Goal: Task Accomplishment & Management: Complete application form

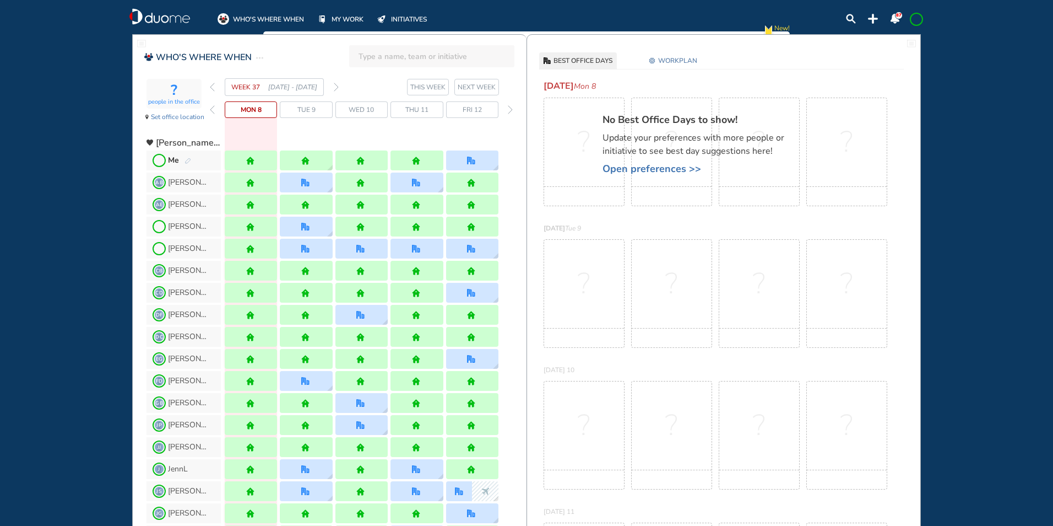
click at [336, 88] on img "forward week" at bounding box center [336, 87] width 5 height 9
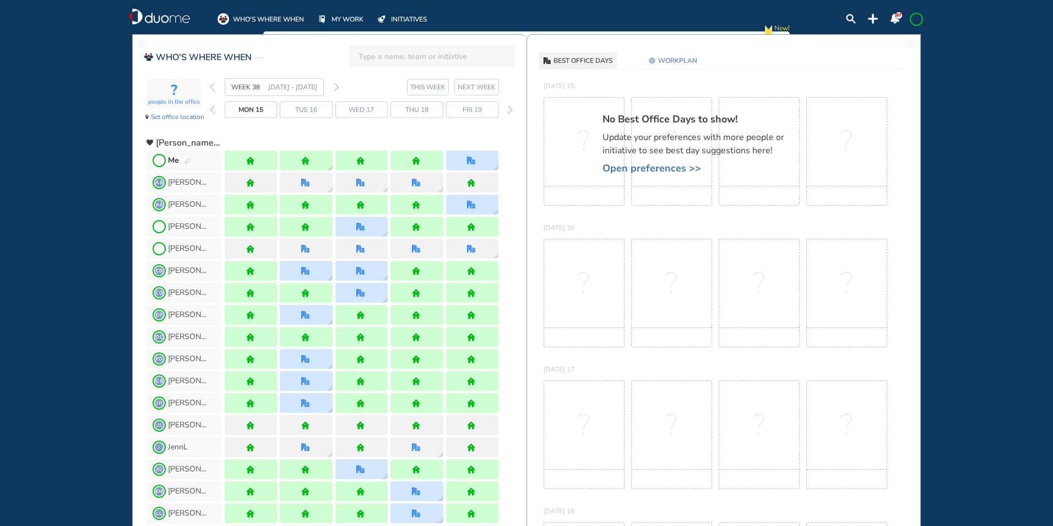
click at [213, 88] on img "back week" at bounding box center [212, 87] width 5 height 9
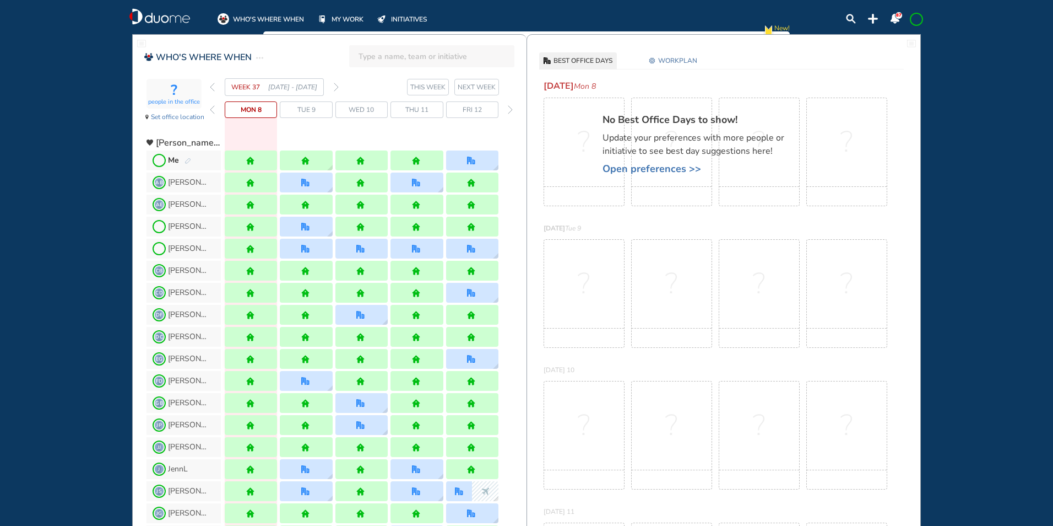
click at [337, 86] on img "forward week" at bounding box center [336, 87] width 5 height 9
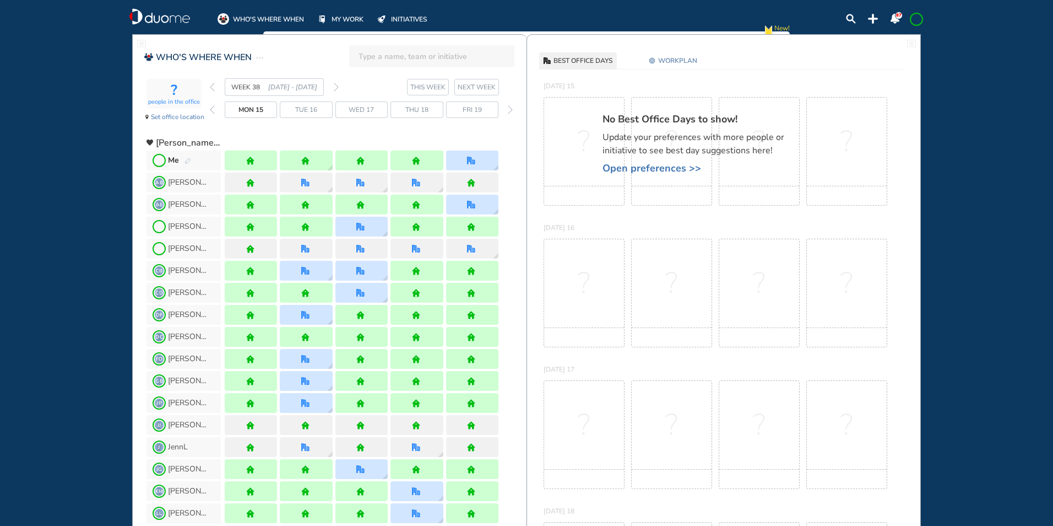
click at [336, 86] on img "forward week" at bounding box center [336, 87] width 5 height 9
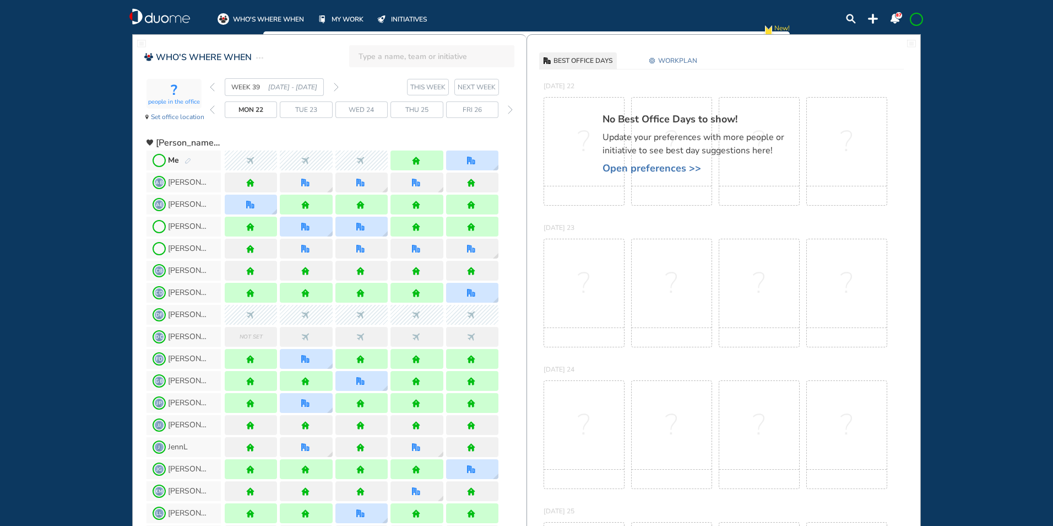
click at [211, 84] on img "back week" at bounding box center [212, 87] width 5 height 9
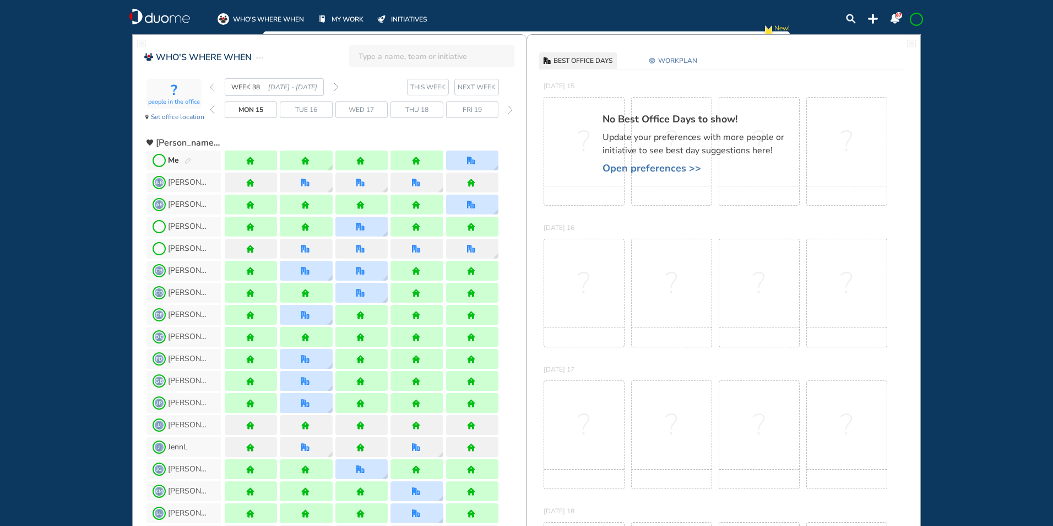
click at [212, 86] on img "back week" at bounding box center [212, 87] width 5 height 9
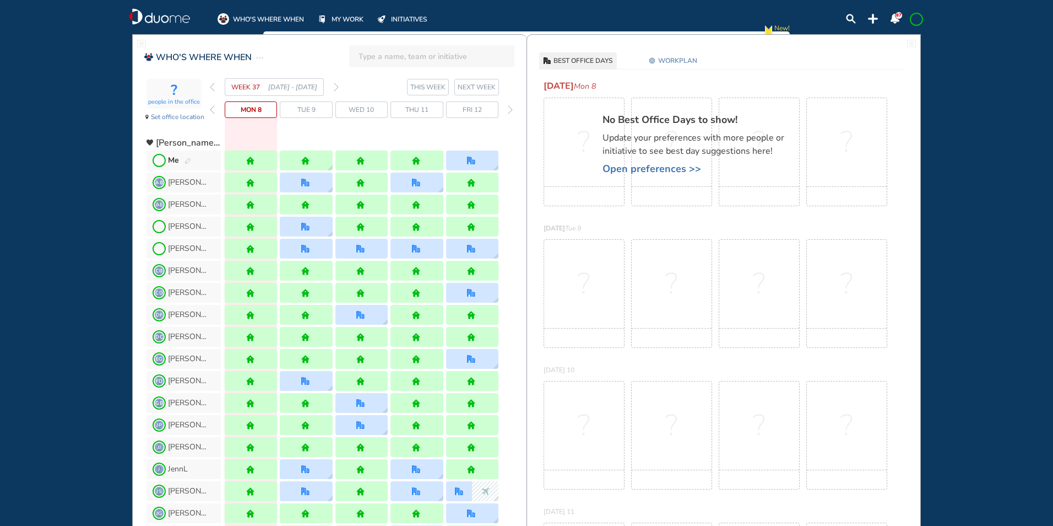
click at [338, 85] on img "forward week" at bounding box center [336, 87] width 5 height 9
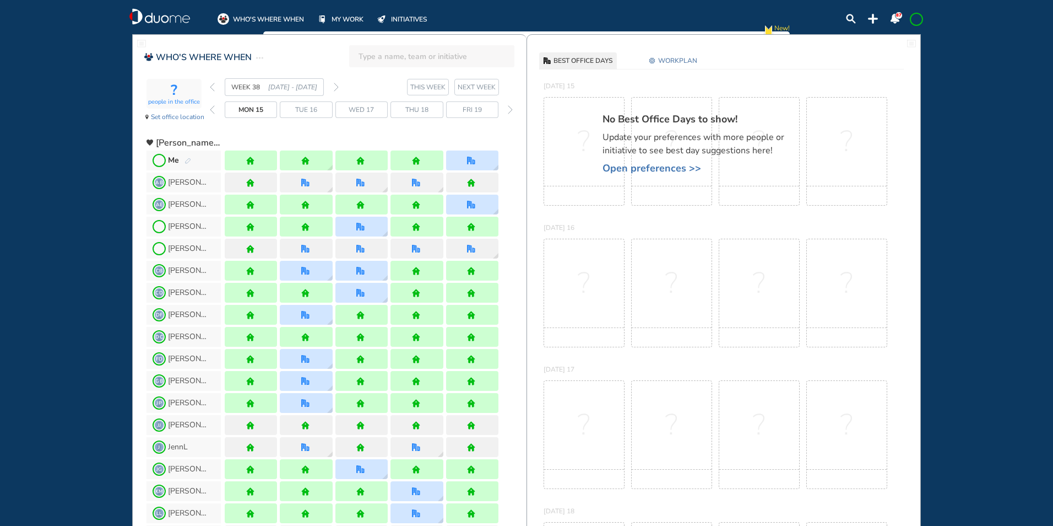
click at [337, 88] on img "forward week" at bounding box center [336, 87] width 5 height 9
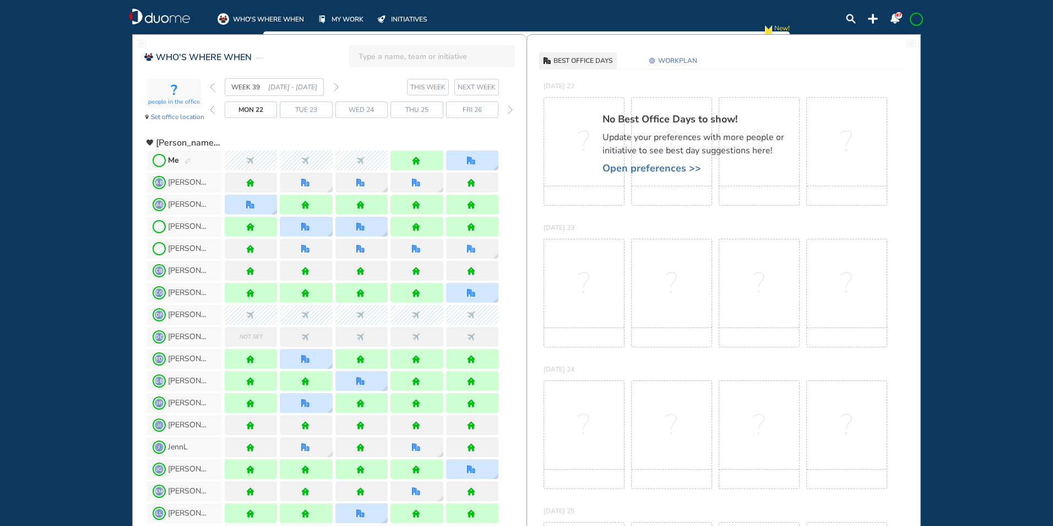
click at [337, 88] on img "forward week" at bounding box center [336, 87] width 5 height 9
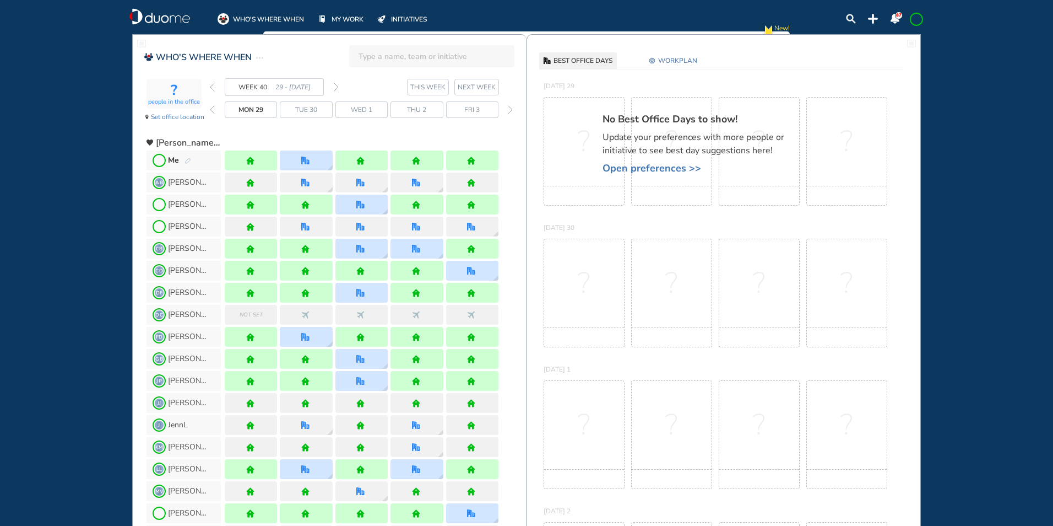
click at [907, 20] on div "87" at bounding box center [883, 17] width 75 height 14
click at [913, 19] on span at bounding box center [916, 19] width 9 height 9
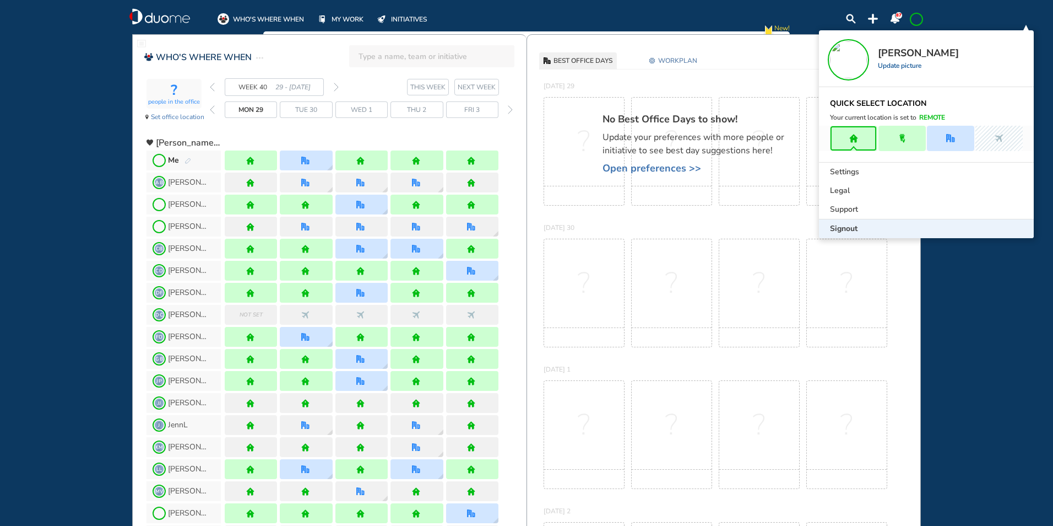
click at [845, 224] on span "Signout" at bounding box center [844, 228] width 28 height 11
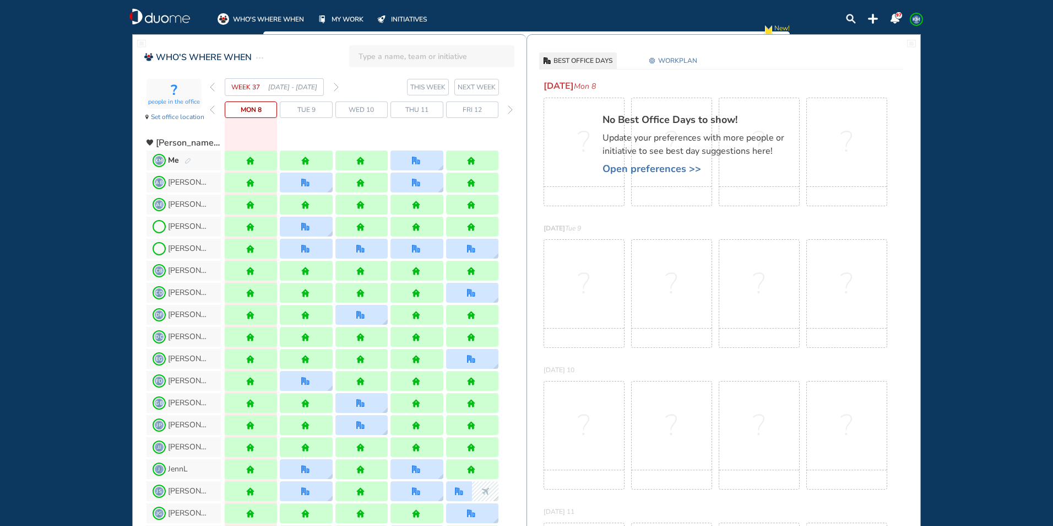
click at [186, 163] on img "pen-edit" at bounding box center [188, 161] width 7 height 7
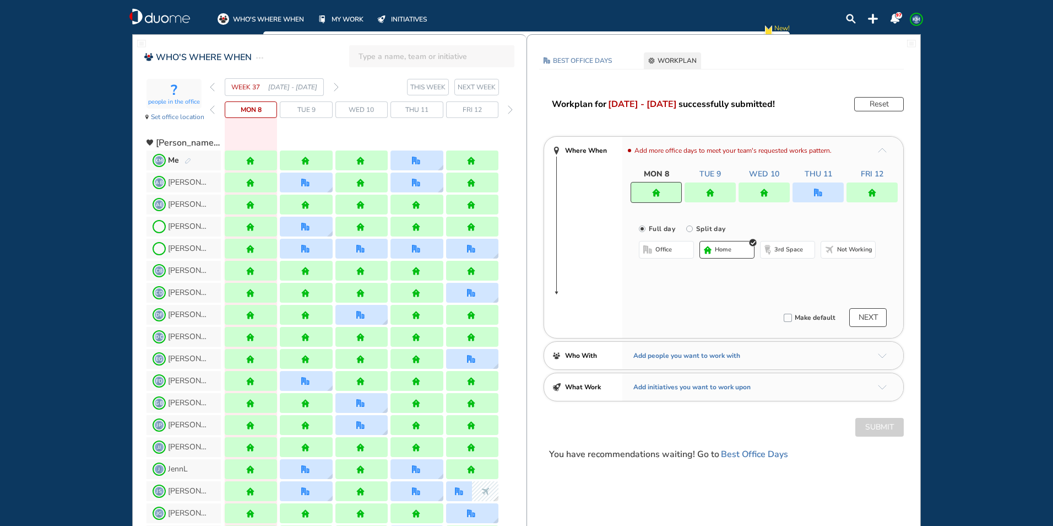
click at [821, 191] on img "office" at bounding box center [818, 192] width 8 height 8
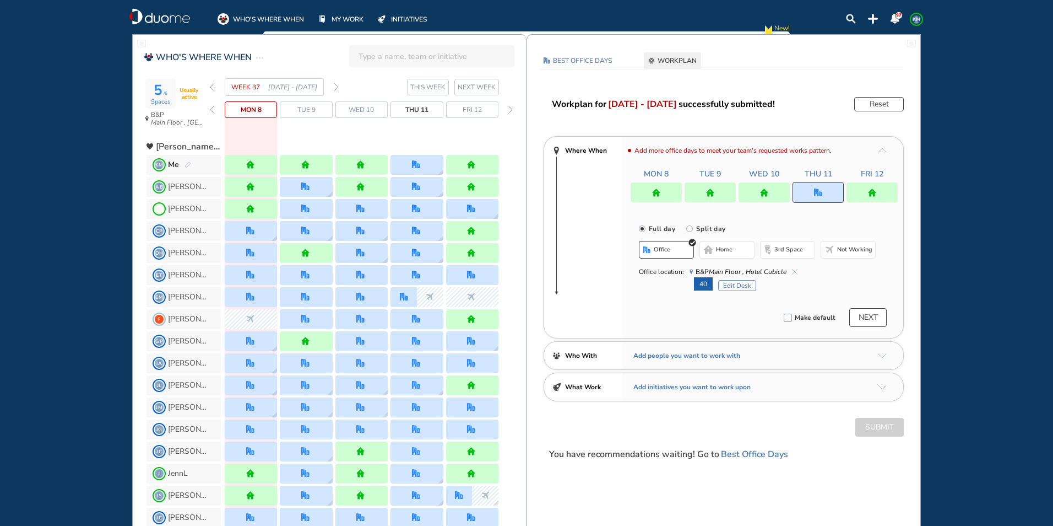
click at [796, 269] on img "cross-thin-blue" at bounding box center [795, 272] width 6 height 6
click at [723, 249] on span "home" at bounding box center [724, 249] width 17 height 9
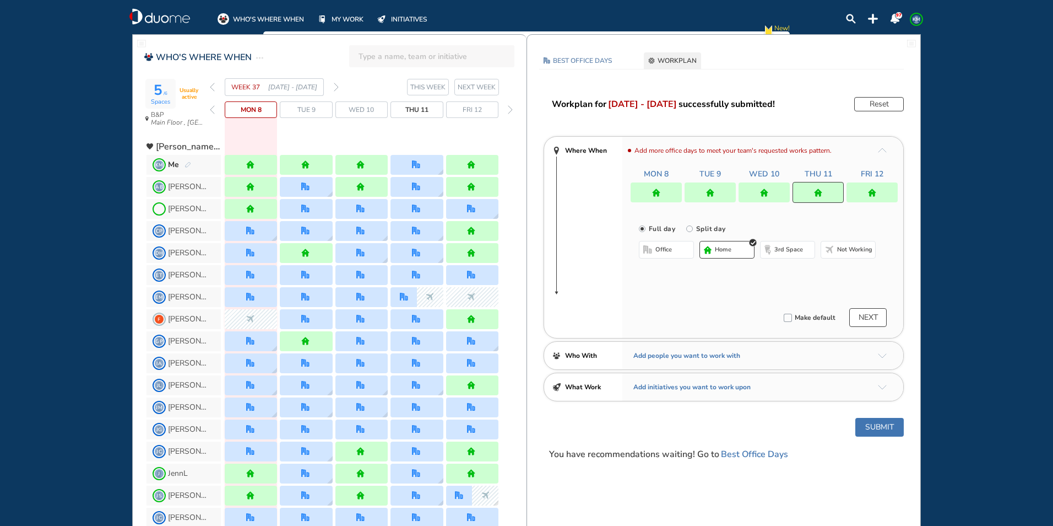
click at [870, 193] on img "home" at bounding box center [872, 192] width 8 height 8
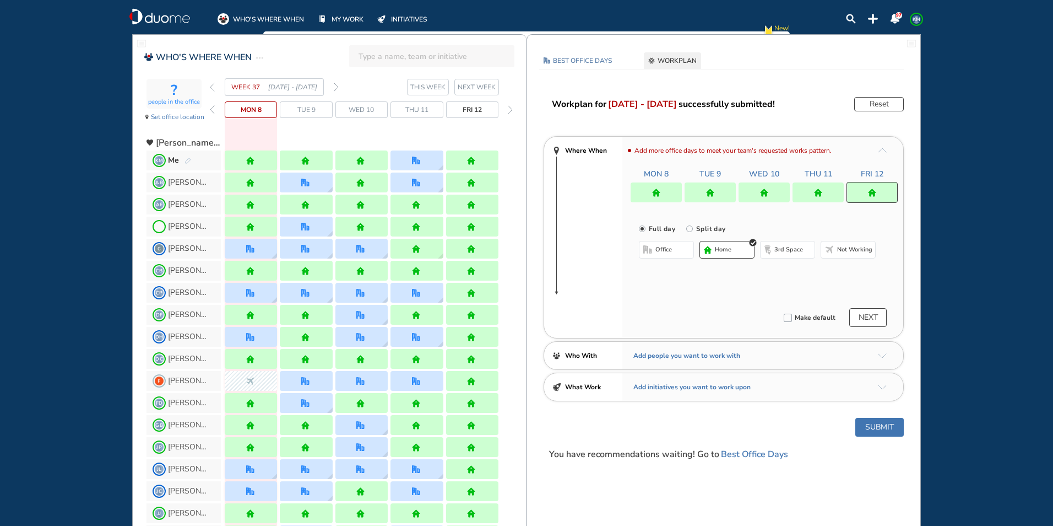
click at [646, 251] on img "office-bdbdbd" at bounding box center [647, 249] width 9 height 9
click at [779, 269] on img "cross-thin-blue" at bounding box center [779, 272] width 6 height 6
click at [665, 273] on button "Select location" at bounding box center [668, 271] width 44 height 11
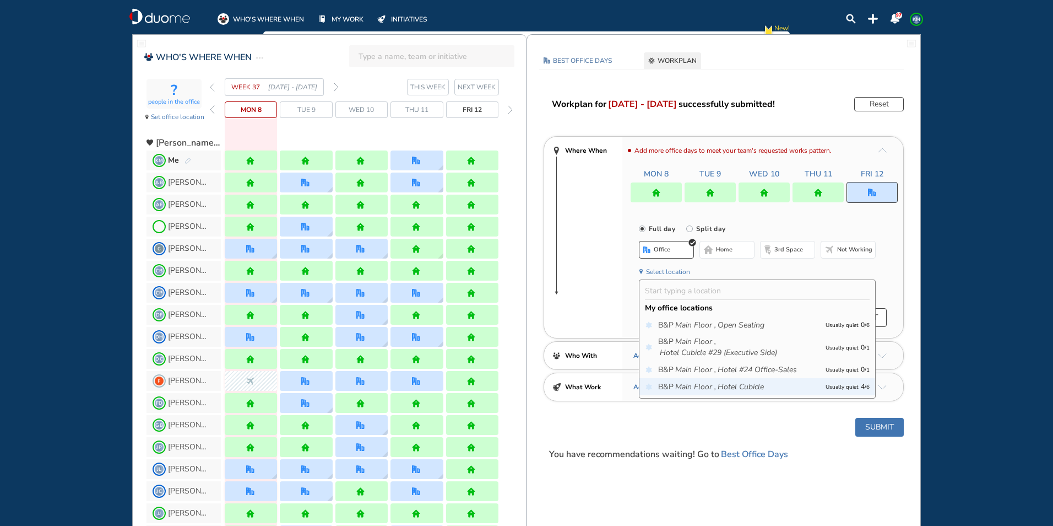
click at [695, 381] on icon "Main Floor ," at bounding box center [695, 386] width 41 height 11
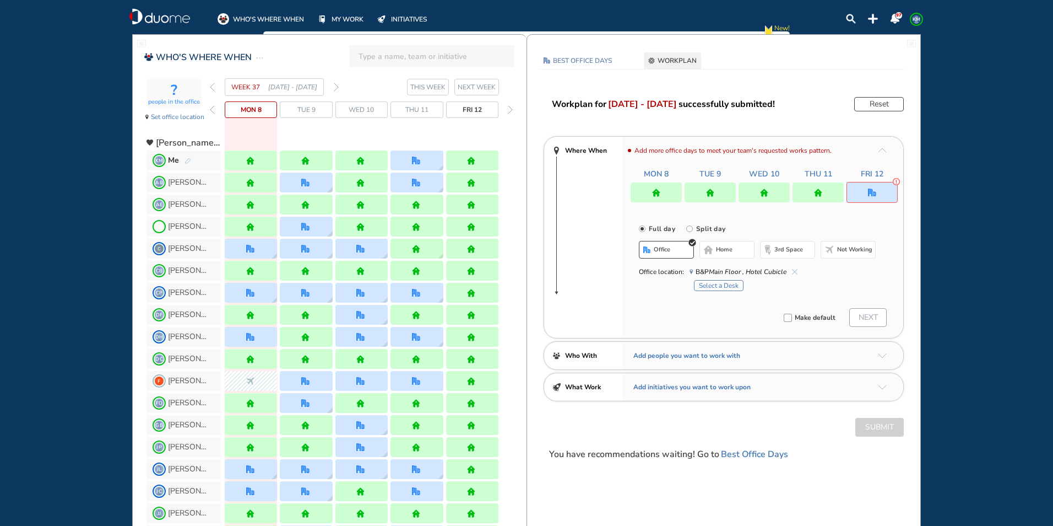
click at [717, 282] on button "Select a Desk" at bounding box center [719, 285] width 50 height 11
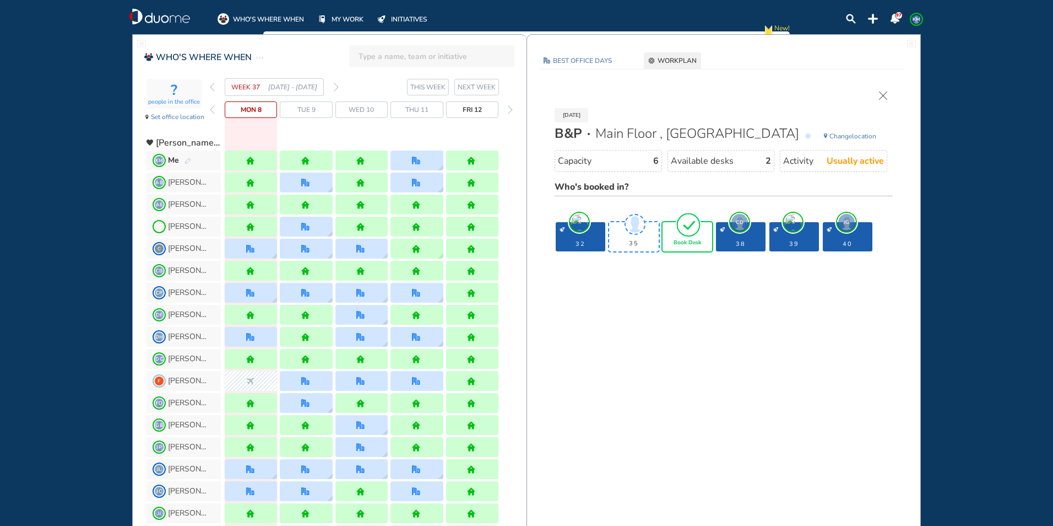
click at [701, 240] on span "Book Desk" at bounding box center [688, 243] width 28 height 7
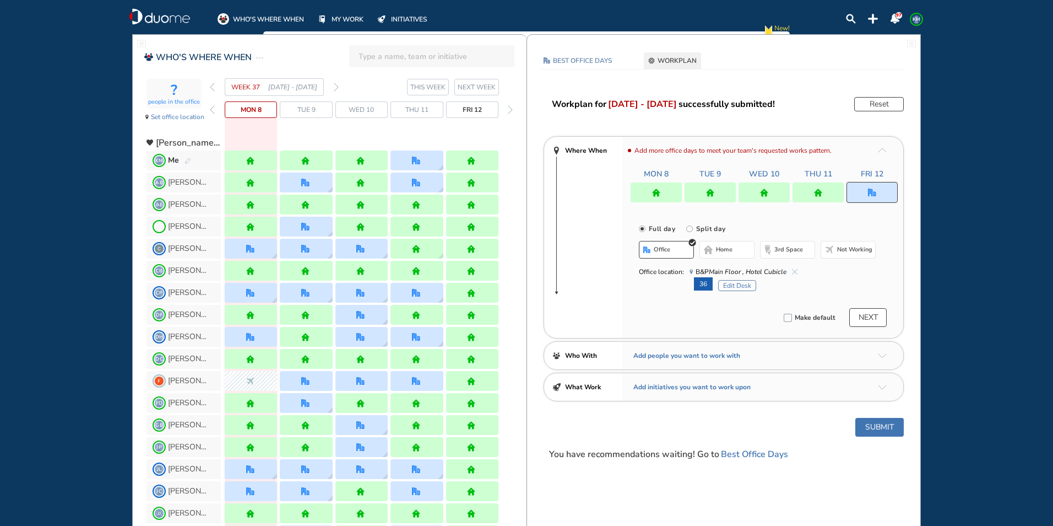
drag, startPoint x: 881, startPoint y: 426, endPoint x: 877, endPoint y: 420, distance: 7.2
click at [881, 426] on button "Submit" at bounding box center [880, 427] width 48 height 19
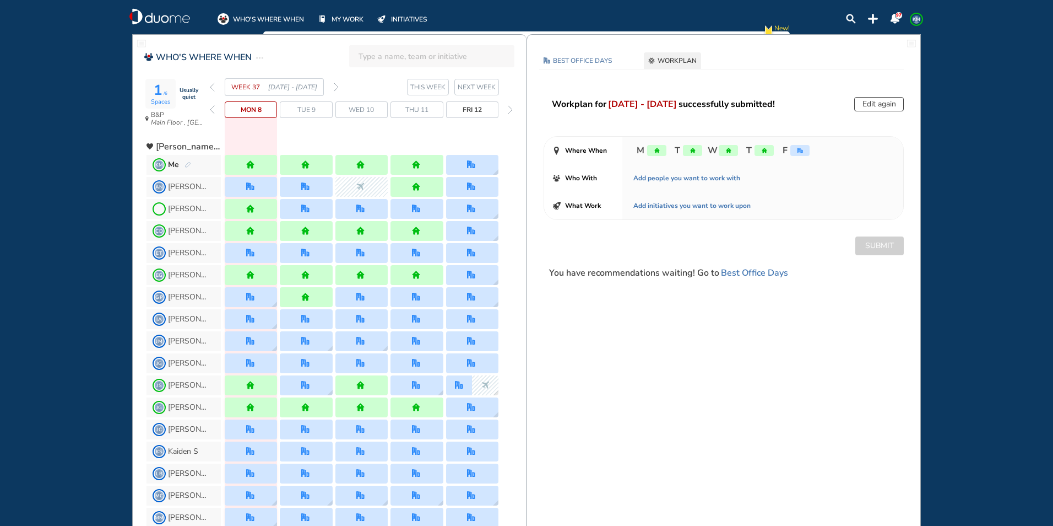
click at [337, 88] on img "forward week" at bounding box center [336, 87] width 5 height 9
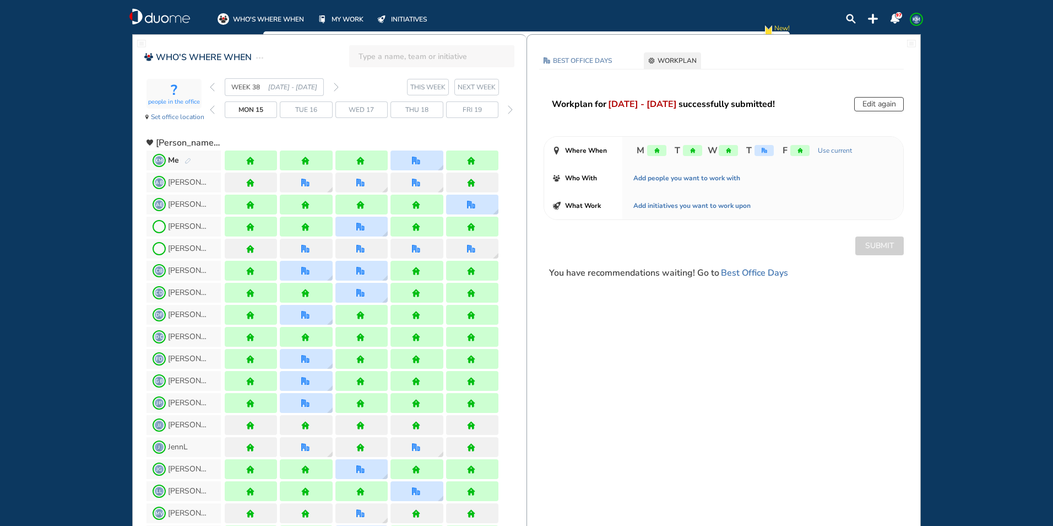
click at [188, 159] on img "pen-edit" at bounding box center [188, 161] width 7 height 7
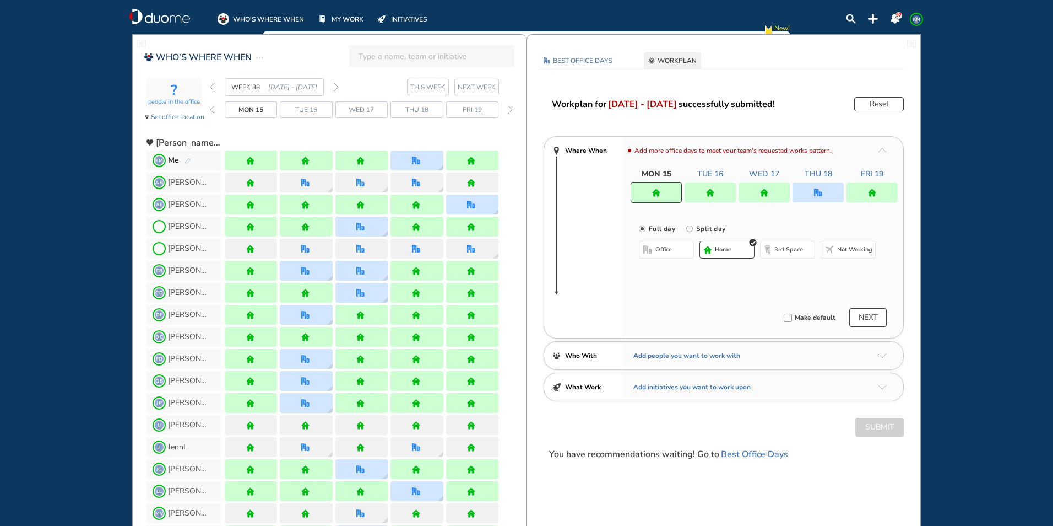
click at [823, 193] on div at bounding box center [818, 192] width 51 height 20
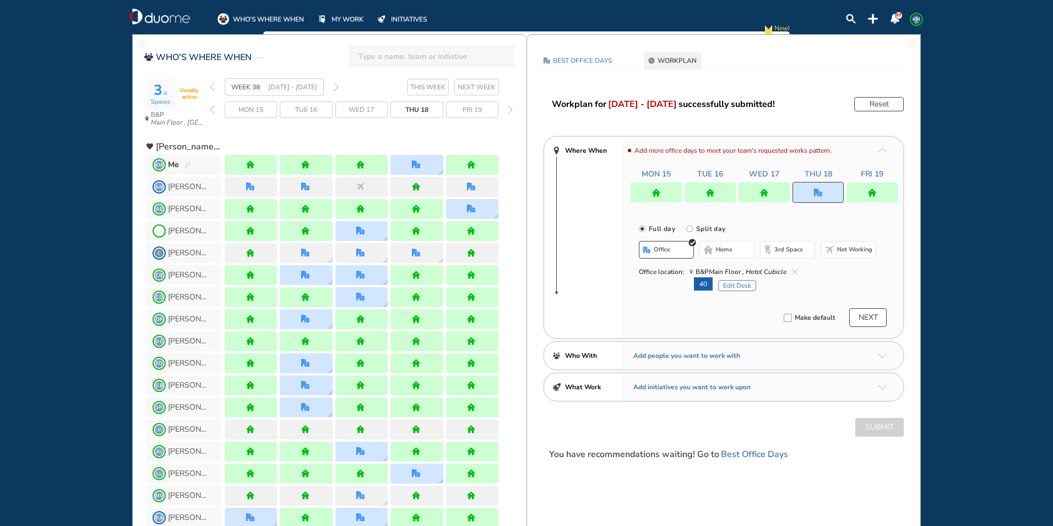
click at [793, 271] on img "cross-thin-blue" at bounding box center [795, 272] width 6 height 6
click at [733, 249] on button "home" at bounding box center [727, 250] width 55 height 18
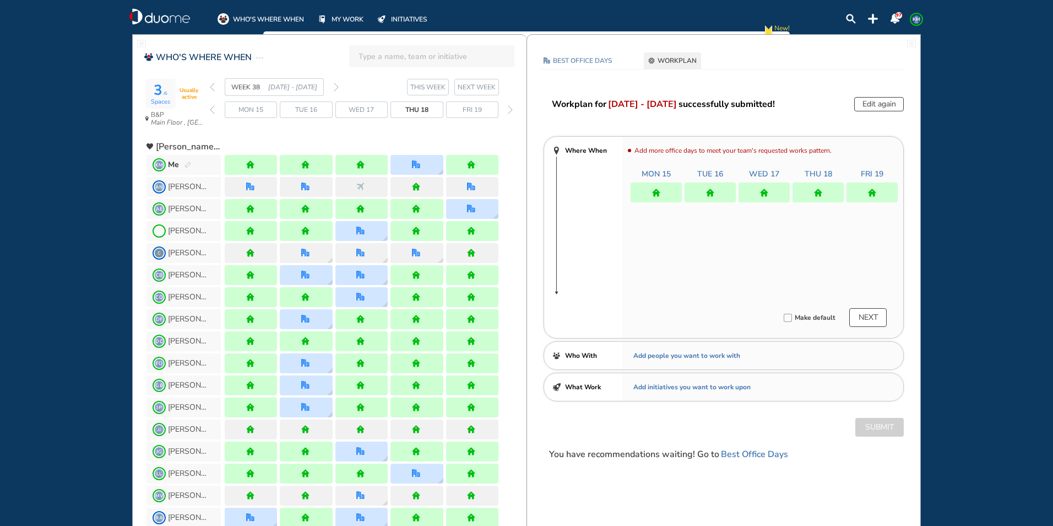
click at [874, 182] on div at bounding box center [872, 192] width 51 height 20
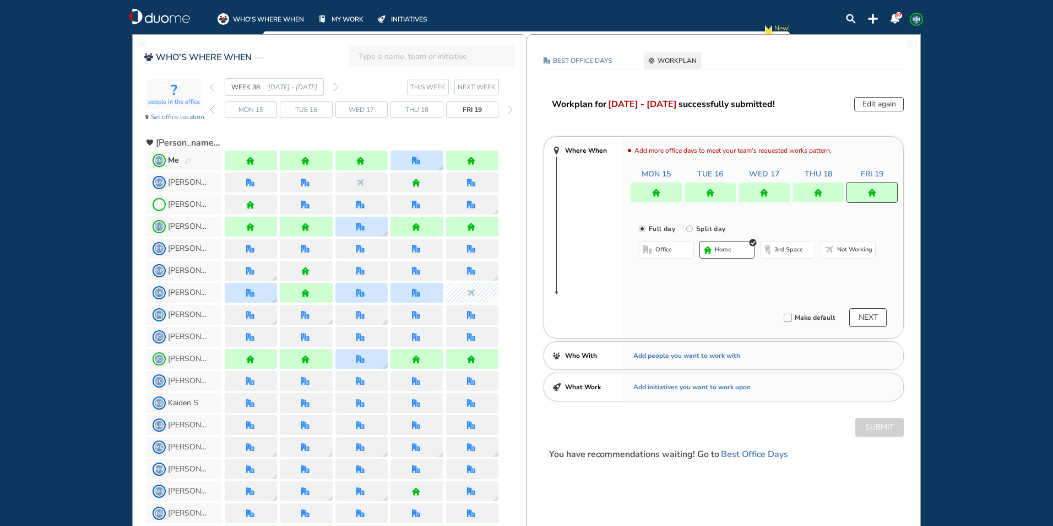
click at [657, 252] on span "office" at bounding box center [664, 249] width 17 height 9
click at [776, 271] on img "cross-thin-blue" at bounding box center [779, 272] width 6 height 6
click at [664, 275] on button "Select location" at bounding box center [668, 271] width 44 height 11
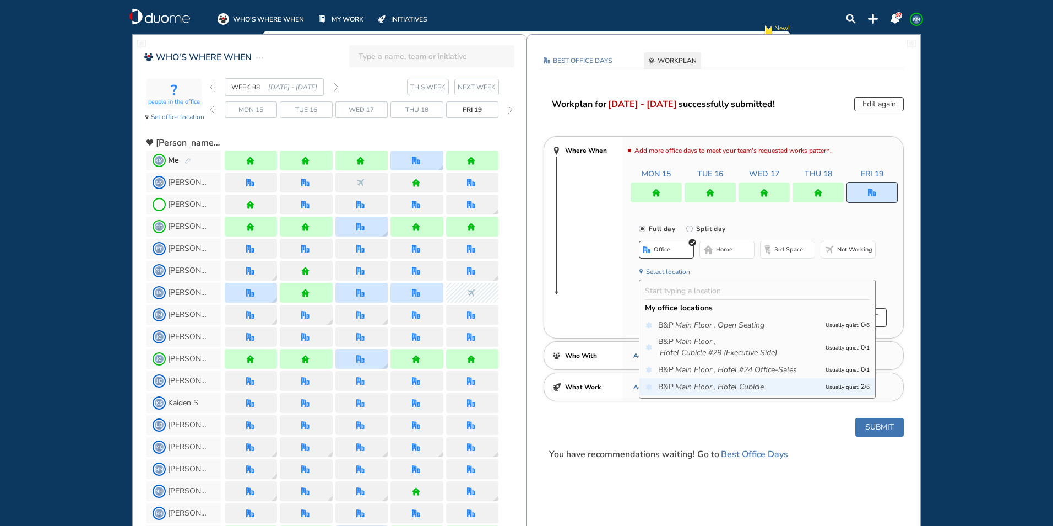
click at [687, 384] on icon "Main Floor ," at bounding box center [695, 386] width 41 height 11
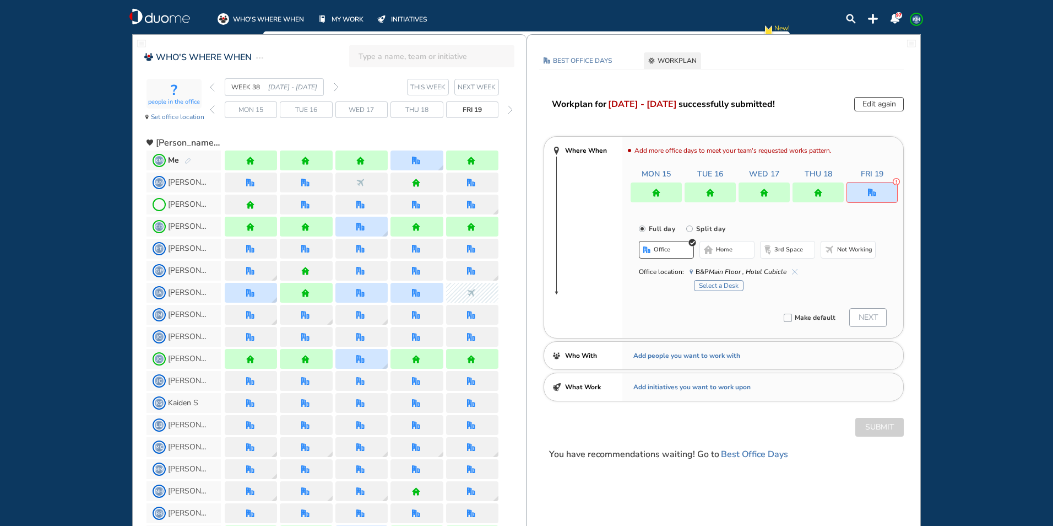
click at [722, 280] on button "Select a Desk" at bounding box center [719, 285] width 50 height 11
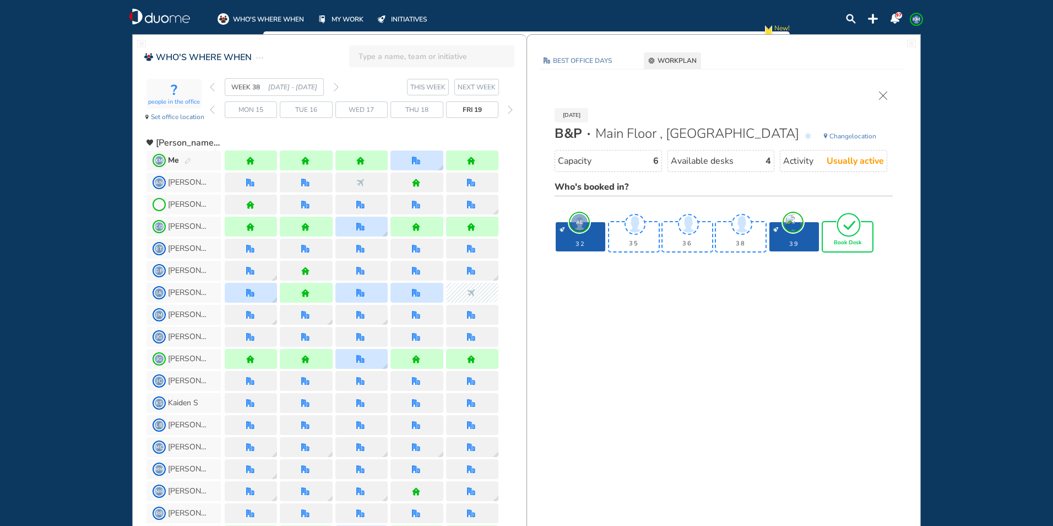
click at [850, 235] on img "tick-rounded-outline" at bounding box center [848, 225] width 25 height 26
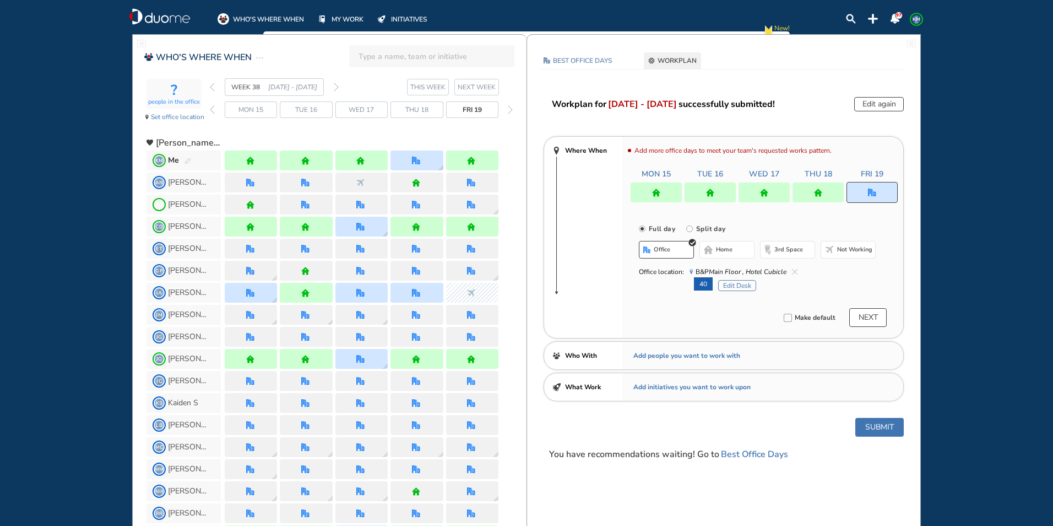
click at [880, 424] on button "Submit" at bounding box center [880, 427] width 48 height 19
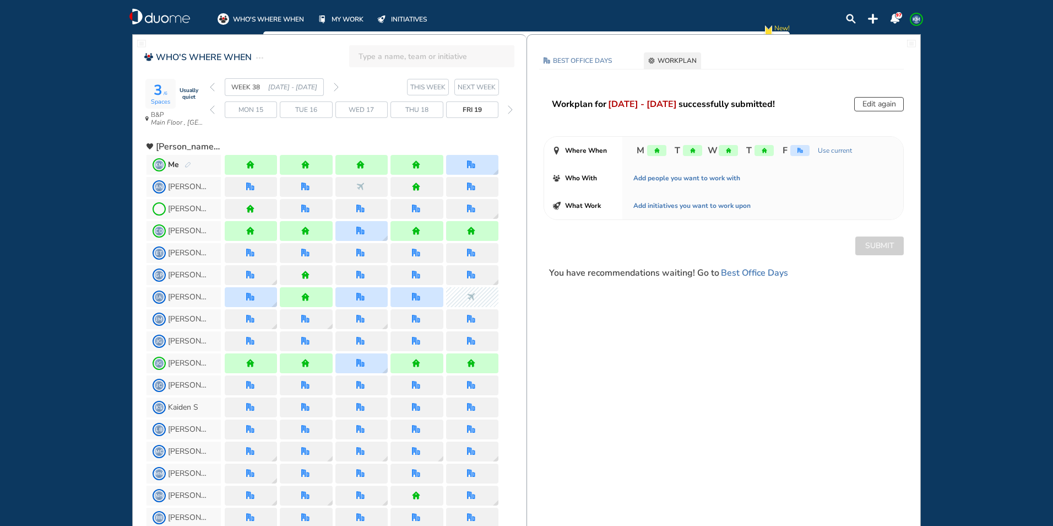
click at [214, 86] on img "back week" at bounding box center [212, 87] width 5 height 9
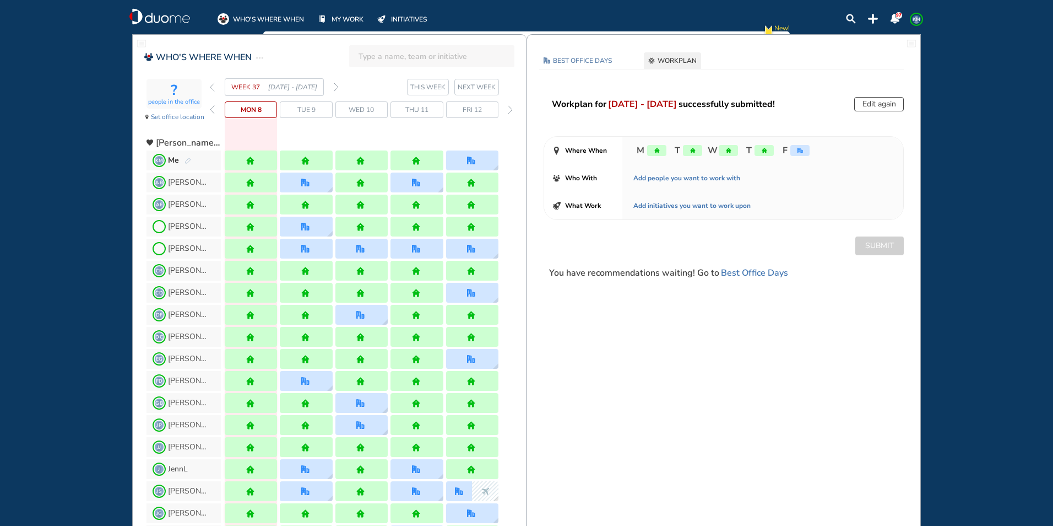
click at [214, 86] on img "back week" at bounding box center [212, 87] width 5 height 9
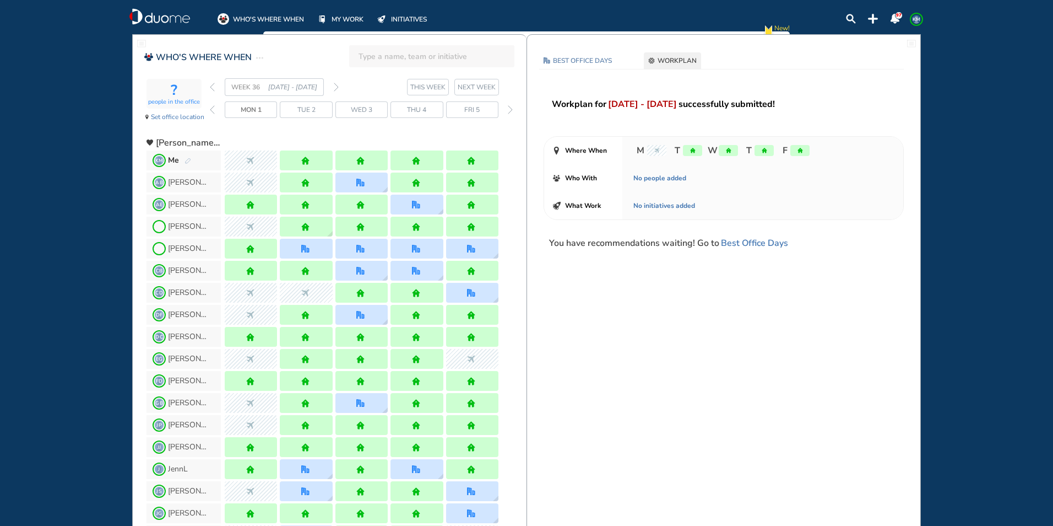
click at [337, 88] on img "forward week" at bounding box center [336, 87] width 5 height 9
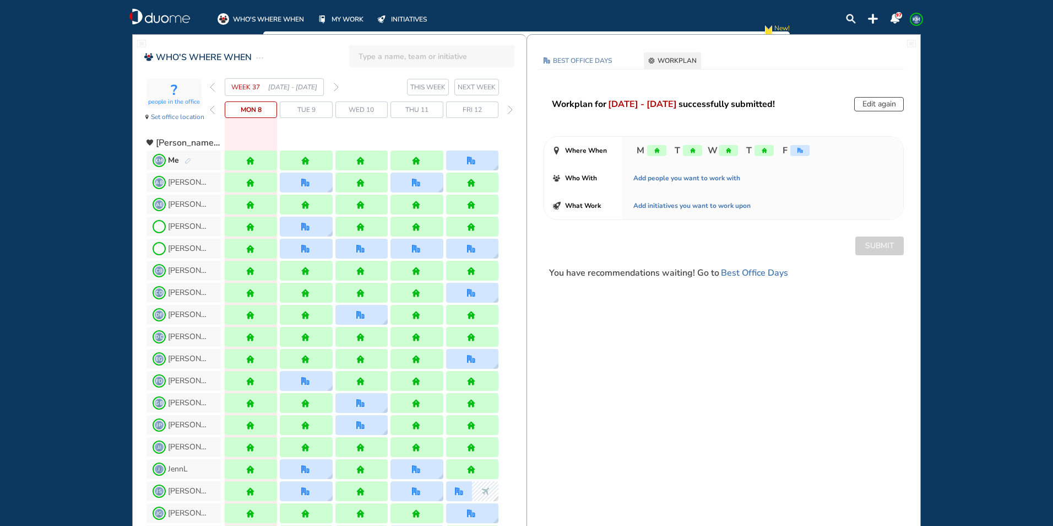
click at [190, 160] on img "pen-edit" at bounding box center [188, 161] width 7 height 7
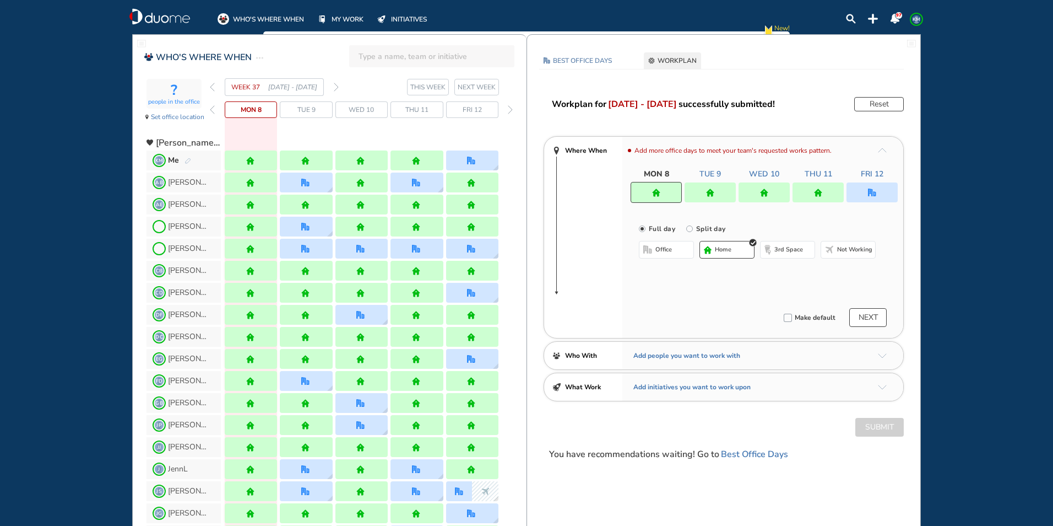
click at [190, 159] on img "pen-edit" at bounding box center [188, 161] width 7 height 7
click at [188, 160] on img "pen-edit" at bounding box center [188, 161] width 7 height 7
click at [338, 87] on img "forward week" at bounding box center [336, 87] width 5 height 9
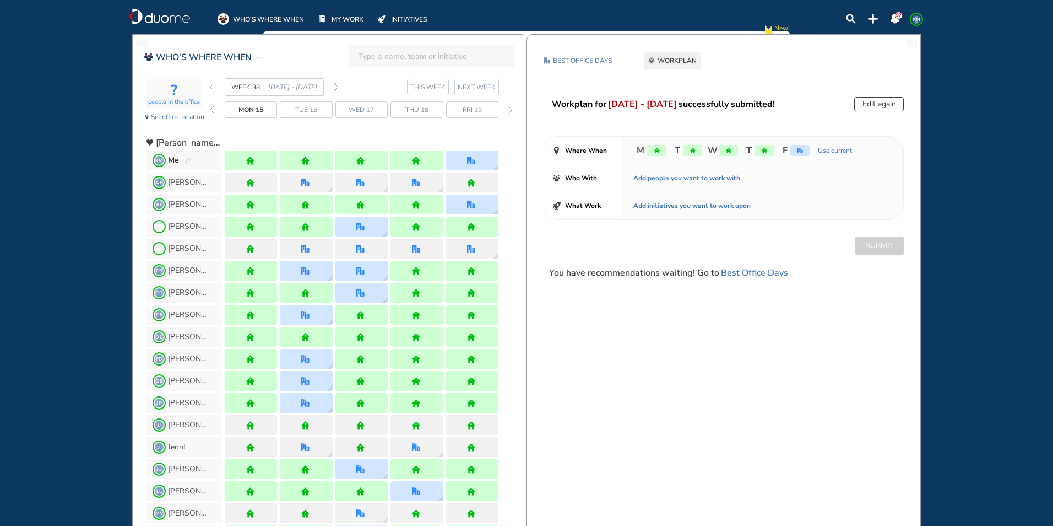
click at [336, 86] on img "forward week" at bounding box center [336, 87] width 5 height 9
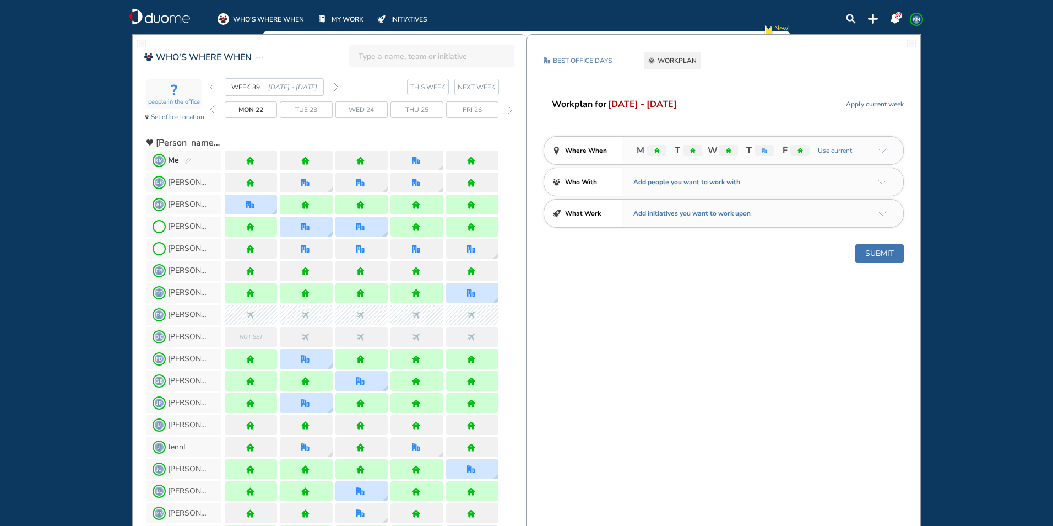
click at [188, 160] on img "pen-edit" at bounding box center [188, 161] width 7 height 7
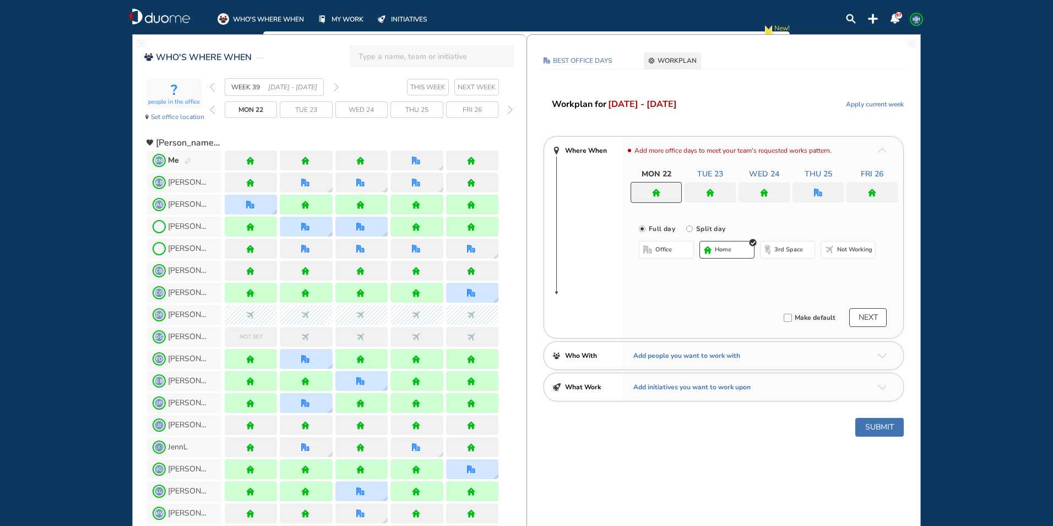
click at [833, 187] on div at bounding box center [818, 192] width 51 height 20
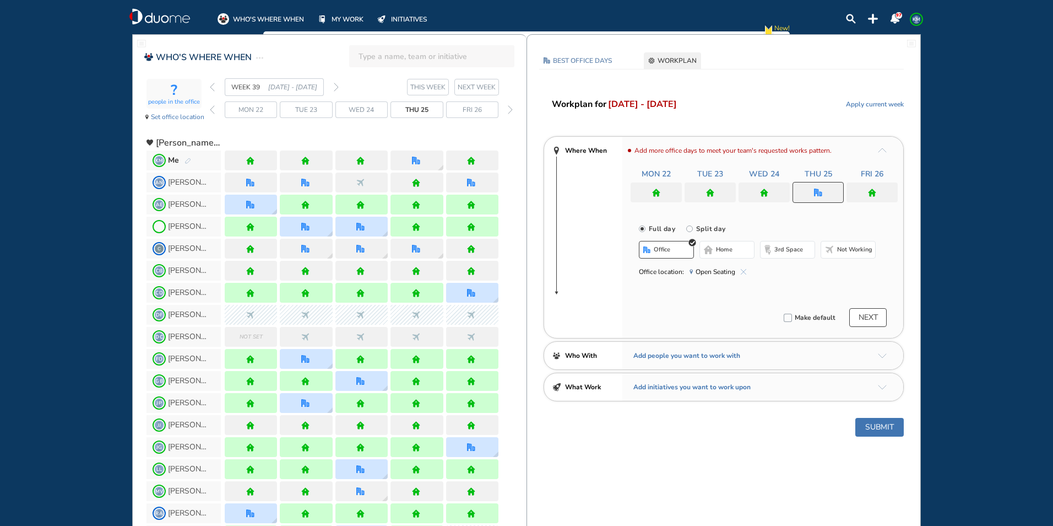
click at [744, 268] on span "Open Seating" at bounding box center [718, 271] width 57 height 11
click at [721, 246] on span "home" at bounding box center [724, 249] width 17 height 9
click at [877, 187] on div at bounding box center [872, 192] width 51 height 20
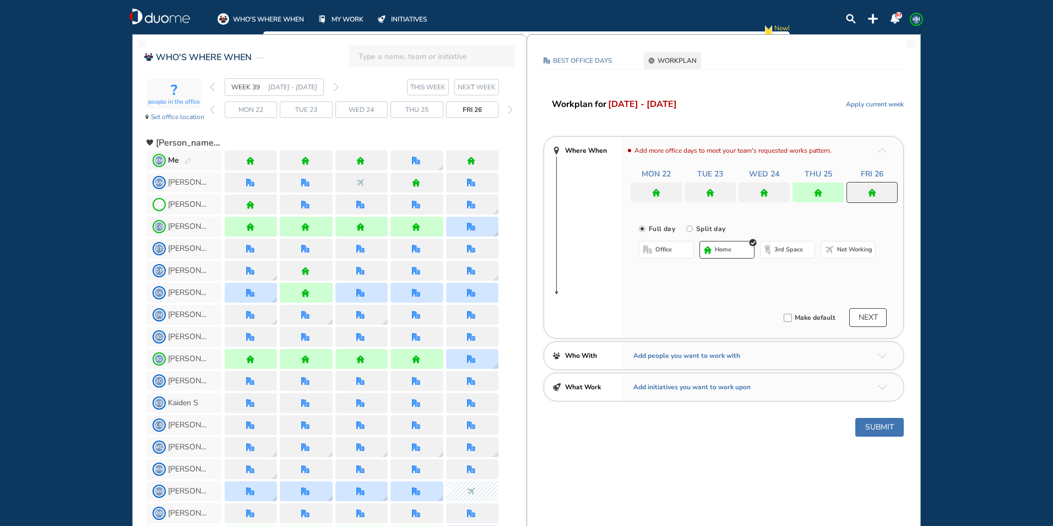
click at [668, 250] on span "office" at bounding box center [664, 249] width 17 height 9
click at [780, 271] on img "cross-thin-blue" at bounding box center [779, 272] width 6 height 6
click at [667, 272] on button "Select location" at bounding box center [668, 271] width 44 height 11
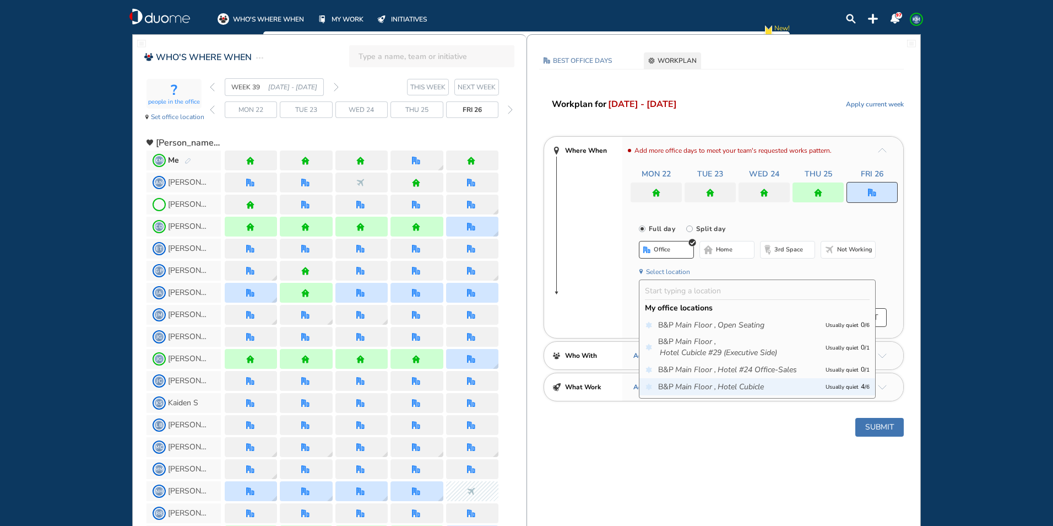
click at [692, 384] on icon "Main Floor ," at bounding box center [695, 386] width 41 height 11
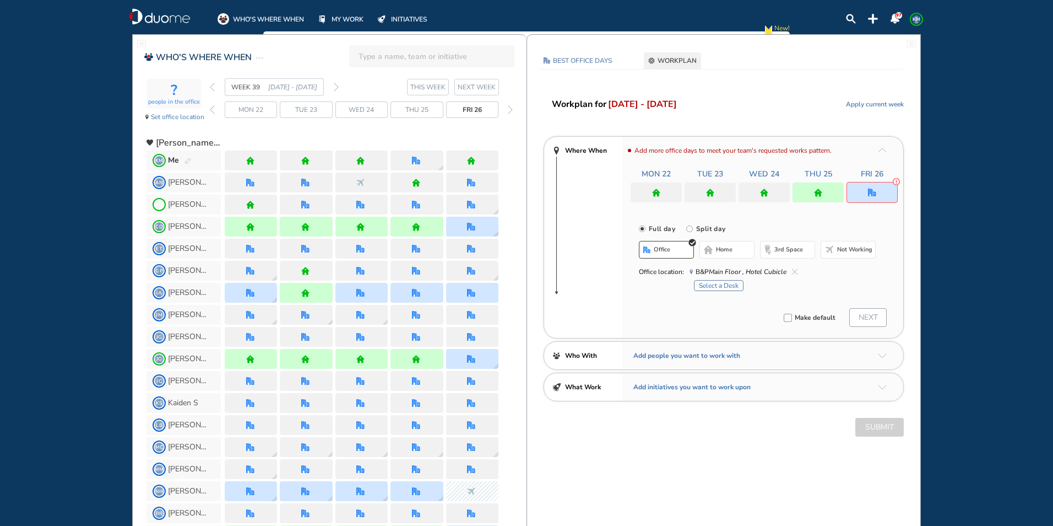
click at [716, 285] on button "Select a Desk" at bounding box center [719, 285] width 50 height 11
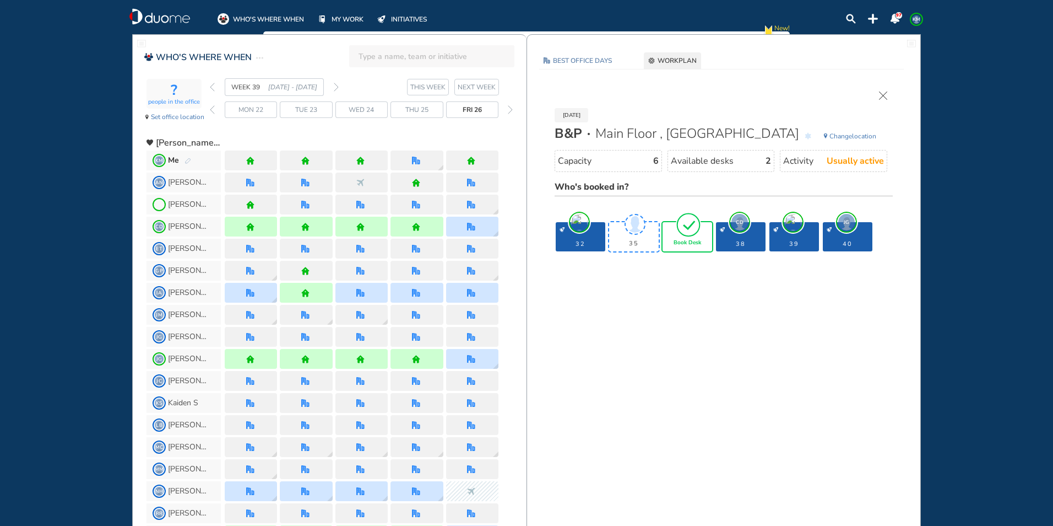
click at [689, 238] on div "Book Desk" at bounding box center [688, 236] width 50 height 29
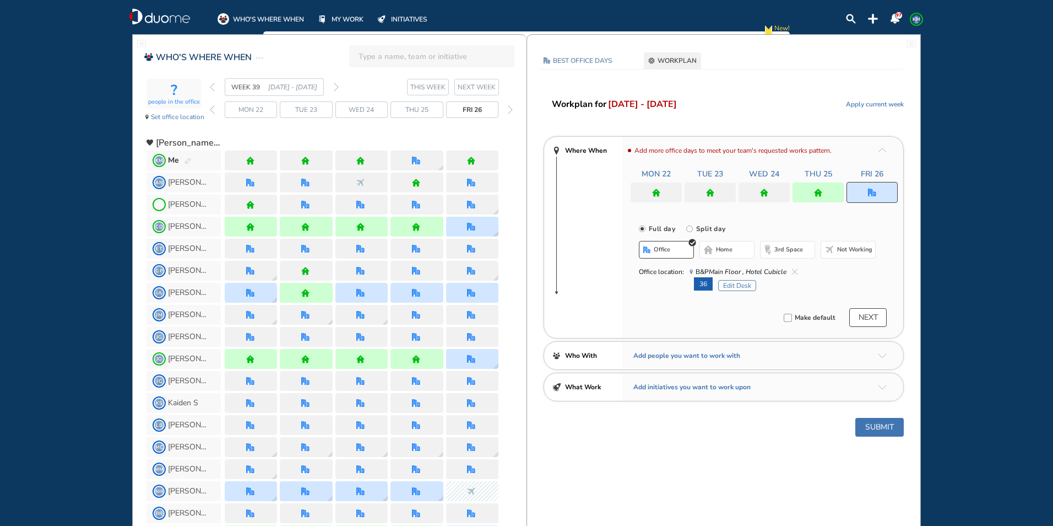
click at [879, 424] on button "Submit" at bounding box center [880, 427] width 48 height 19
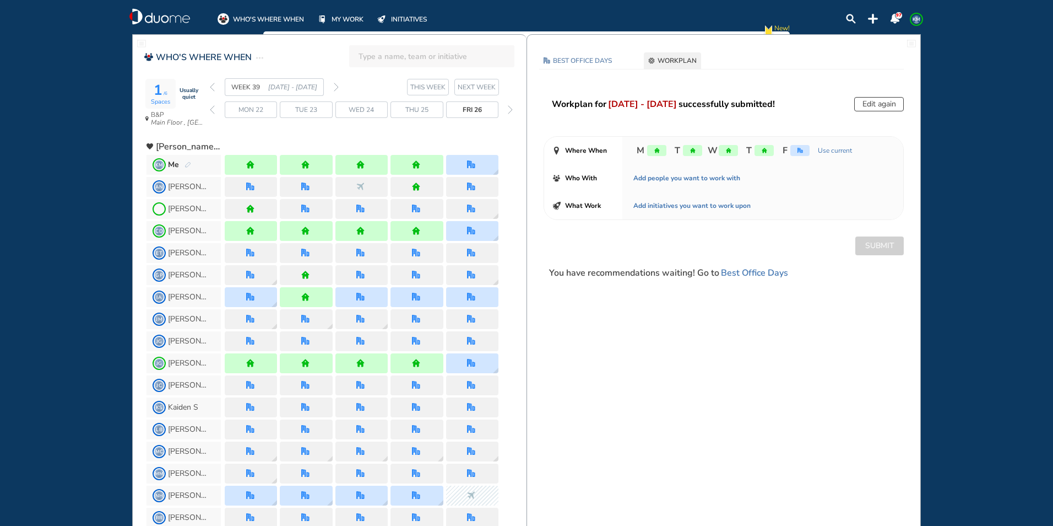
click at [337, 88] on img "forward week" at bounding box center [336, 87] width 5 height 9
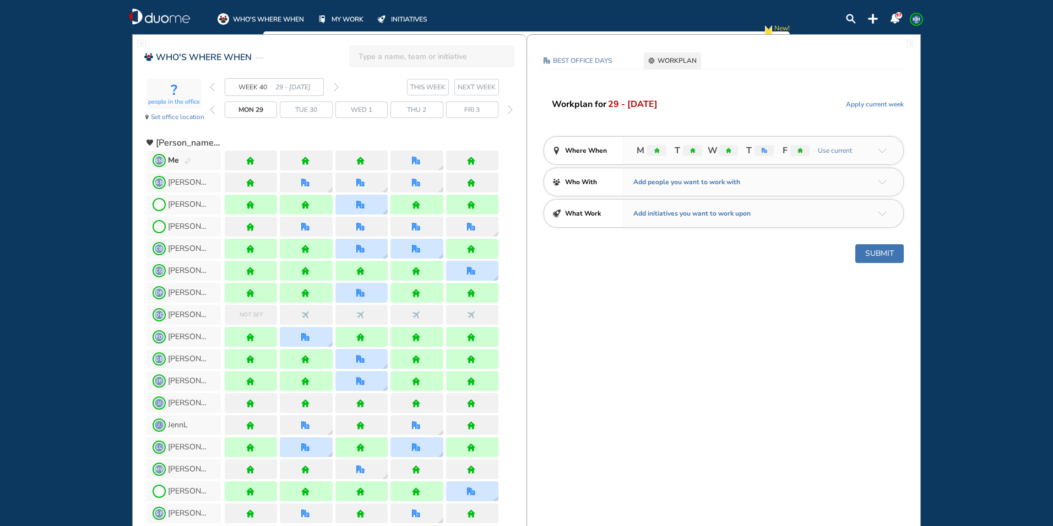
click at [185, 160] on img "pen-edit" at bounding box center [188, 161] width 7 height 7
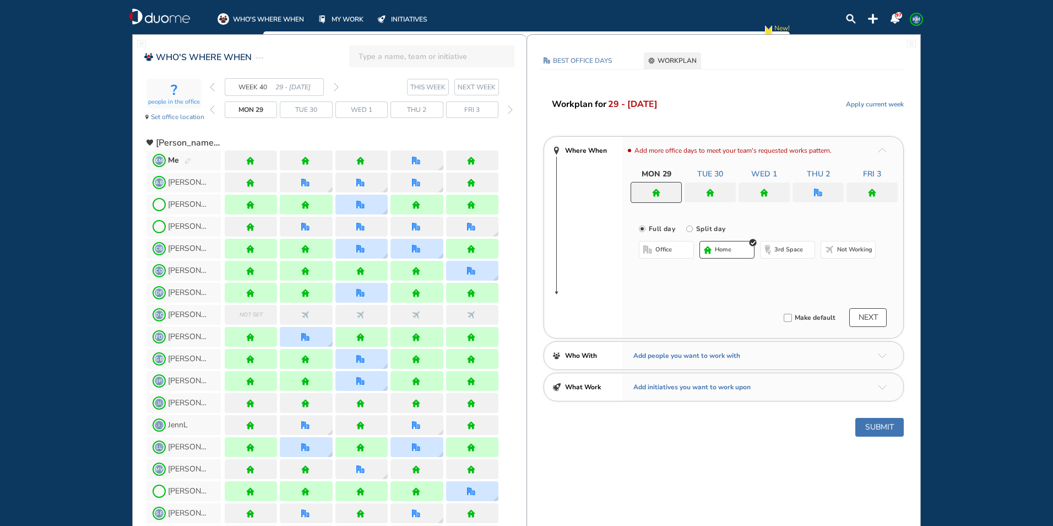
click at [705, 194] on div at bounding box center [710, 192] width 51 height 20
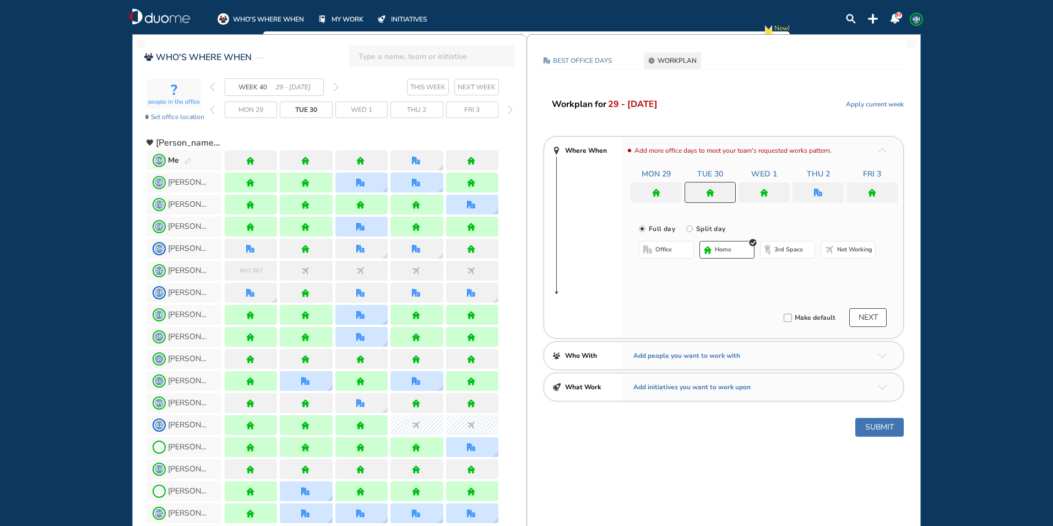
click at [674, 252] on button "office" at bounding box center [666, 250] width 55 height 18
click at [781, 271] on img "cross-thin-blue" at bounding box center [779, 272] width 6 height 6
click at [679, 271] on button "Select location" at bounding box center [668, 271] width 44 height 11
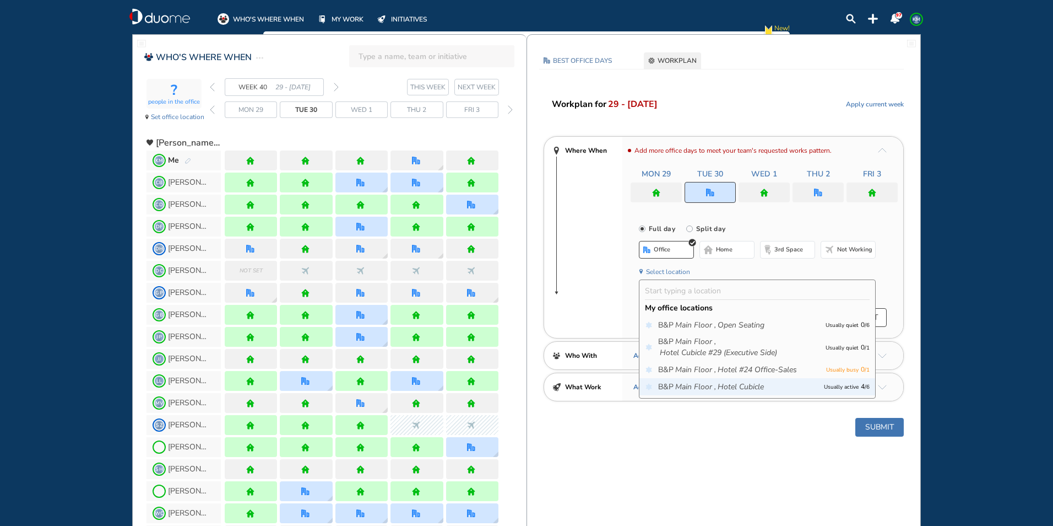
click at [697, 383] on icon "Main Floor ," at bounding box center [695, 386] width 41 height 11
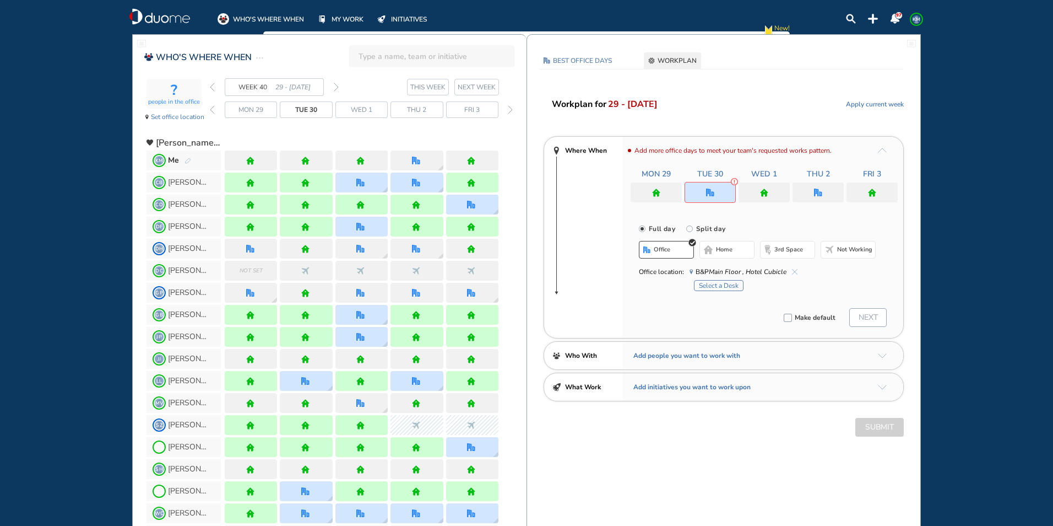
click at [724, 284] on button "Select a Desk" at bounding box center [719, 285] width 50 height 11
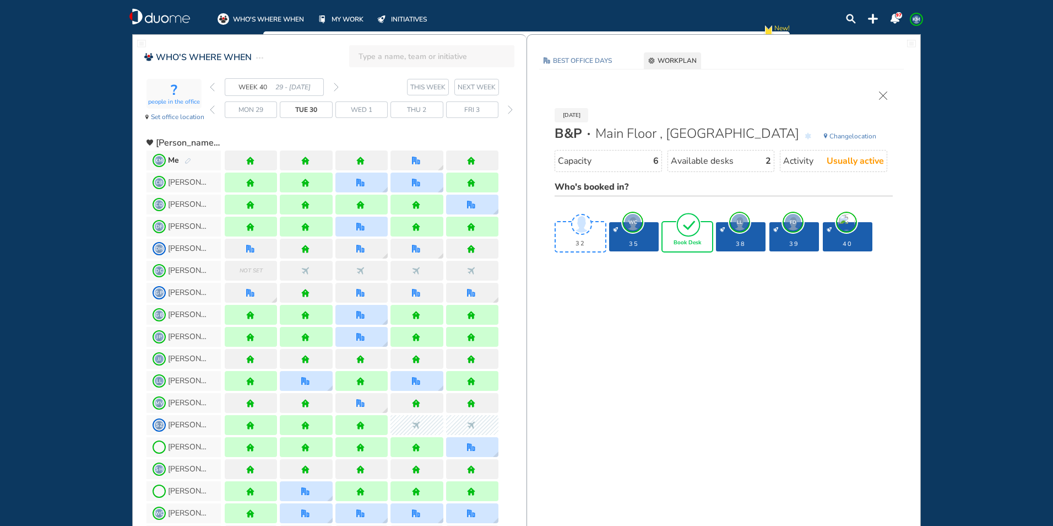
click at [702, 242] on div "Book Desk" at bounding box center [688, 236] width 50 height 29
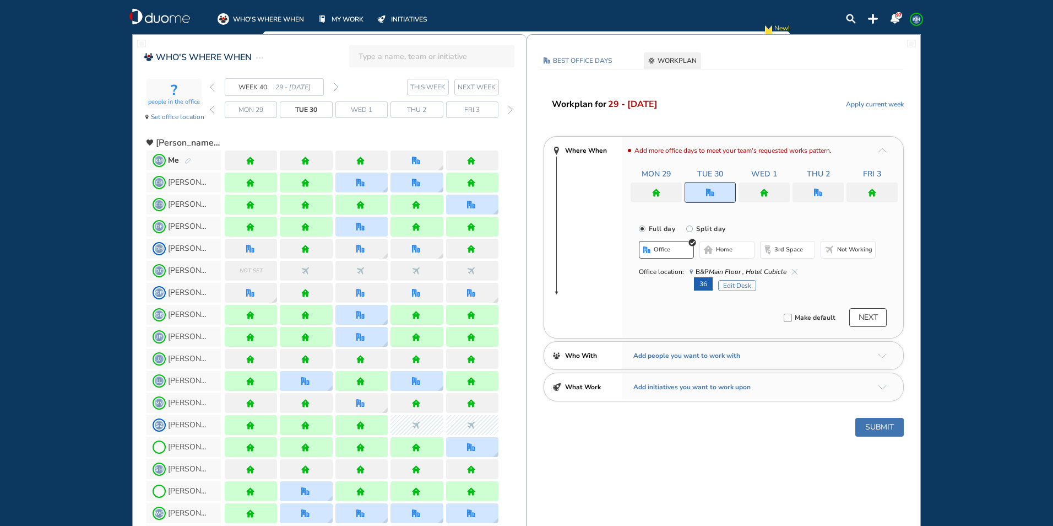
click at [821, 191] on img "office" at bounding box center [818, 192] width 8 height 8
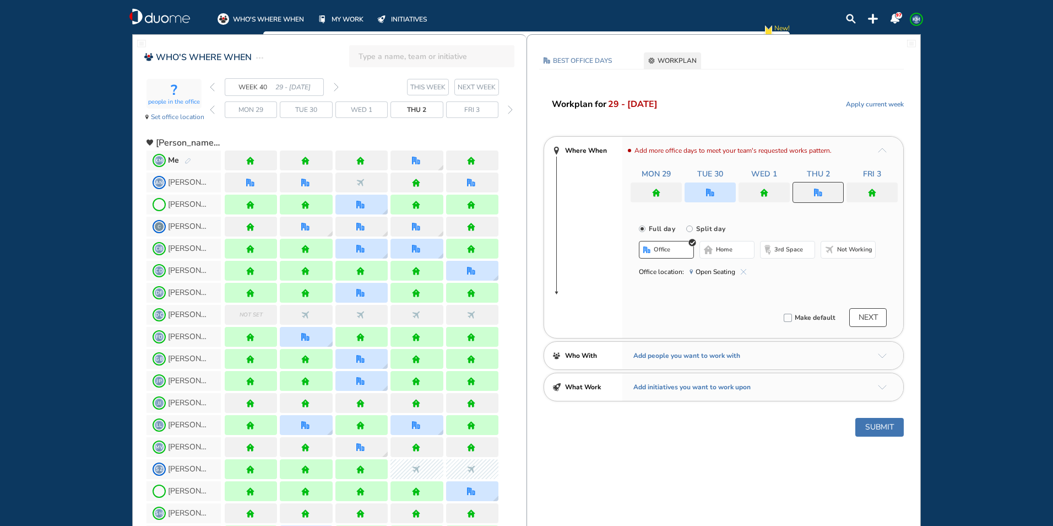
click at [723, 251] on span "home" at bounding box center [724, 249] width 17 height 9
click at [883, 427] on button "Submit" at bounding box center [880, 427] width 48 height 19
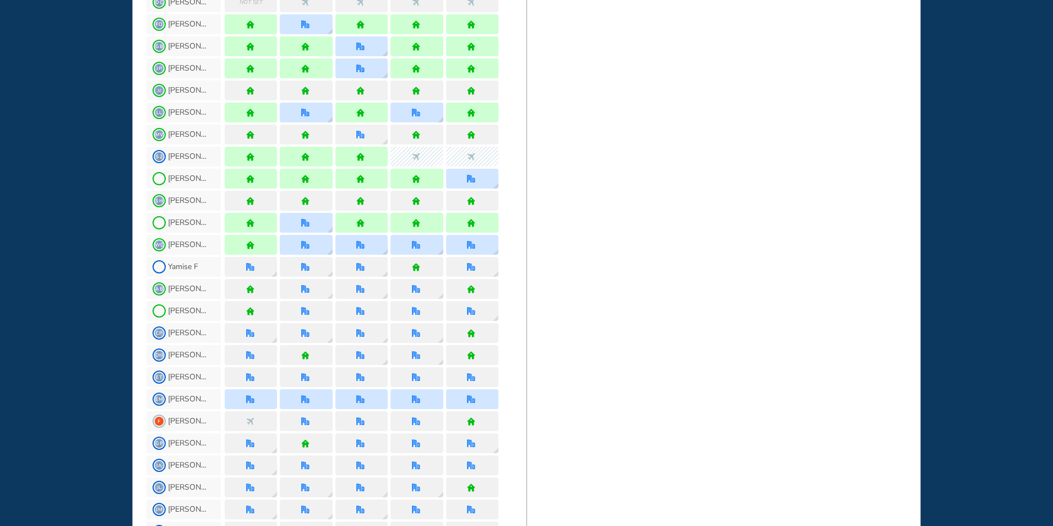
scroll to position [133, 0]
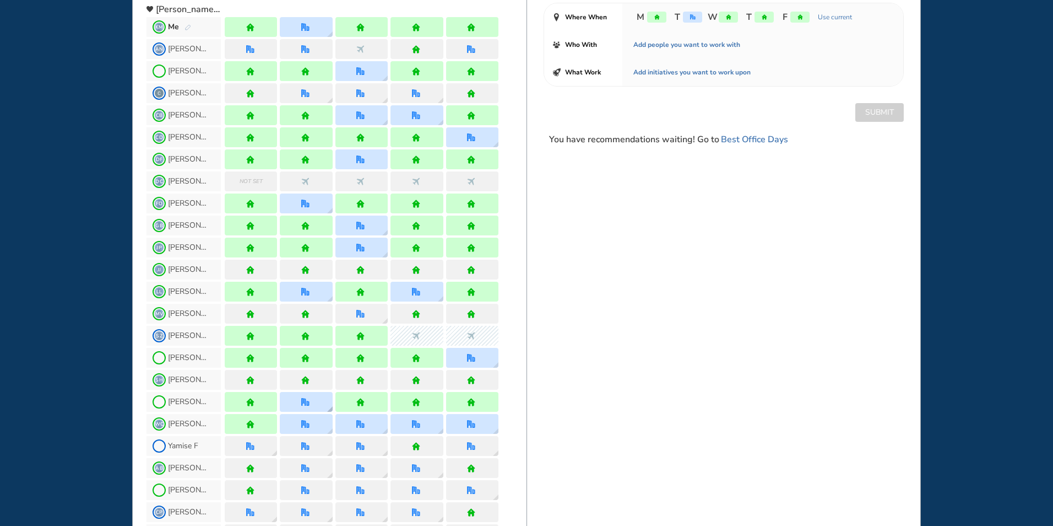
click at [309, 402] on img "office" at bounding box center [305, 402] width 8 height 8
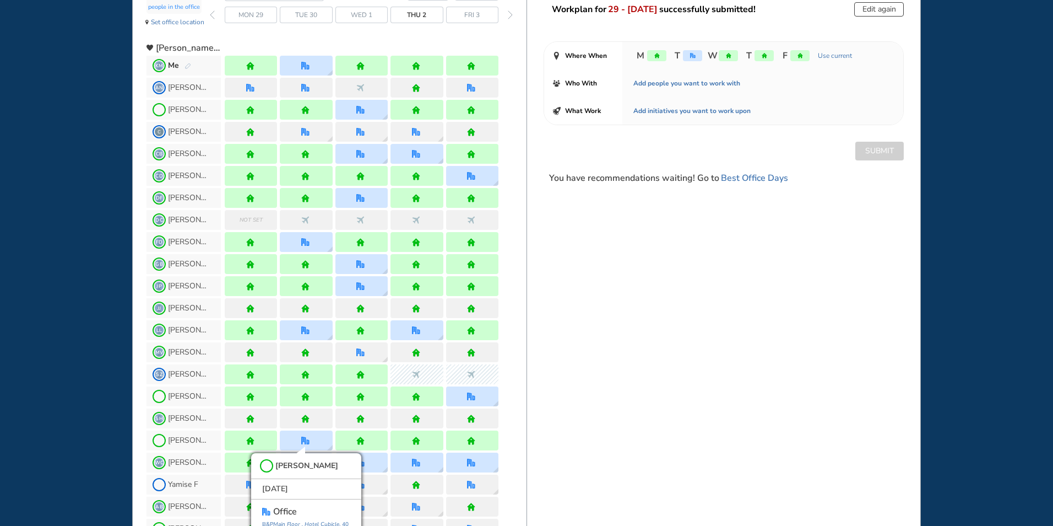
scroll to position [78, 0]
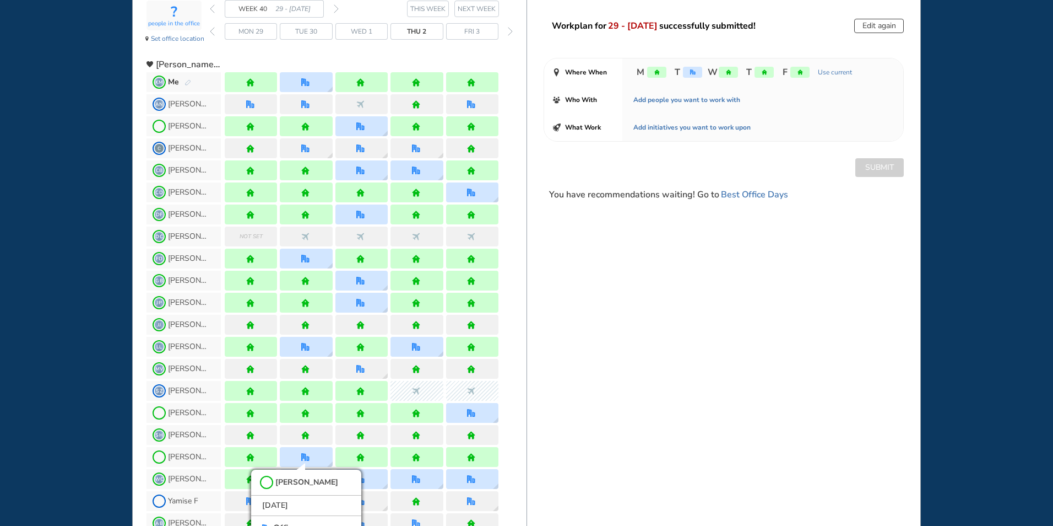
click at [213, 9] on img "back week" at bounding box center [212, 8] width 5 height 9
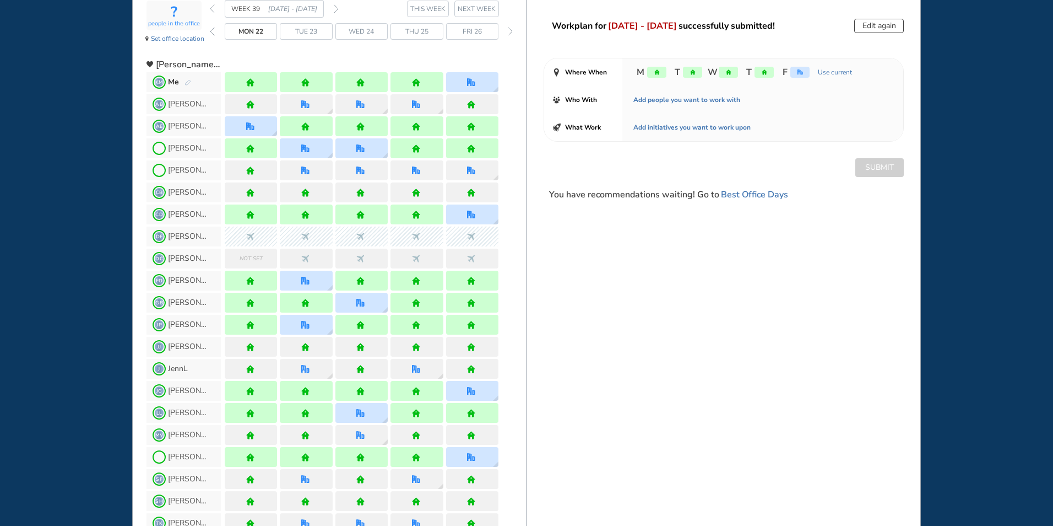
click at [212, 10] on img "back week" at bounding box center [212, 8] width 5 height 9
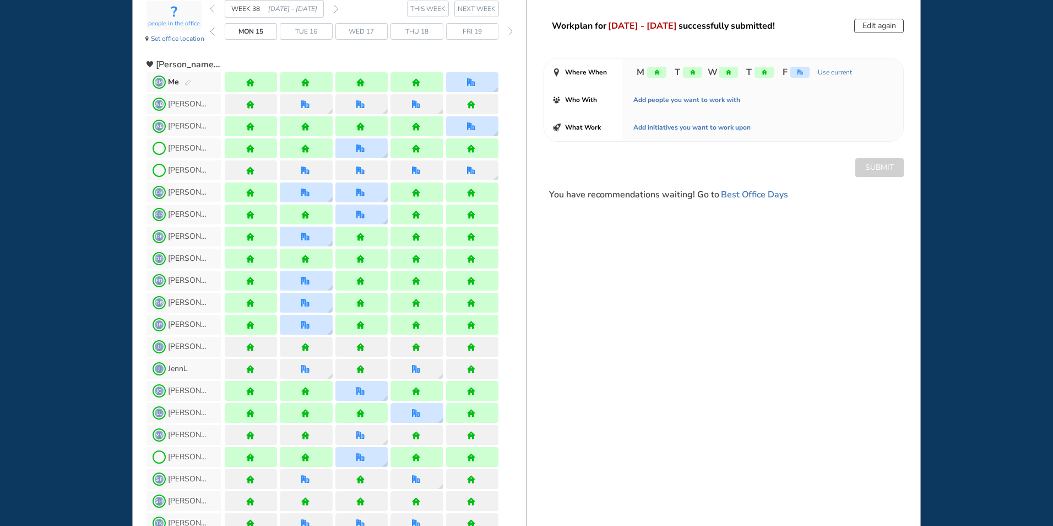
click at [212, 10] on img "back week" at bounding box center [212, 8] width 5 height 9
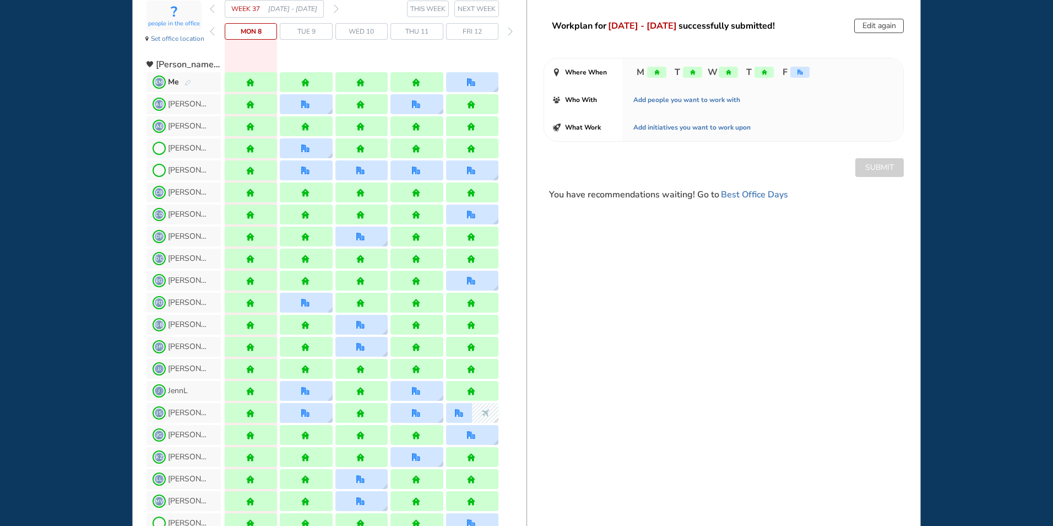
click at [213, 8] on img "back week" at bounding box center [212, 8] width 5 height 9
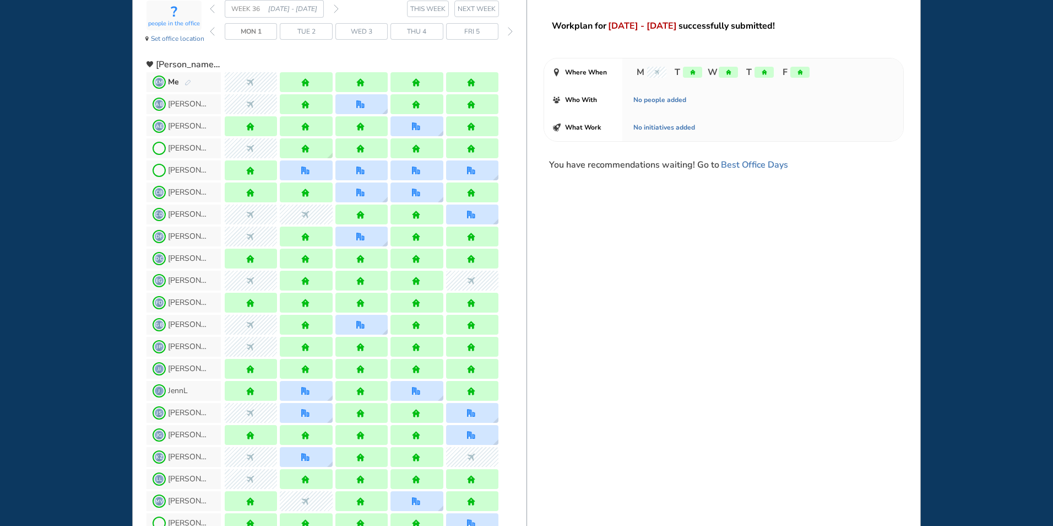
click at [337, 9] on img "forward week" at bounding box center [336, 8] width 5 height 9
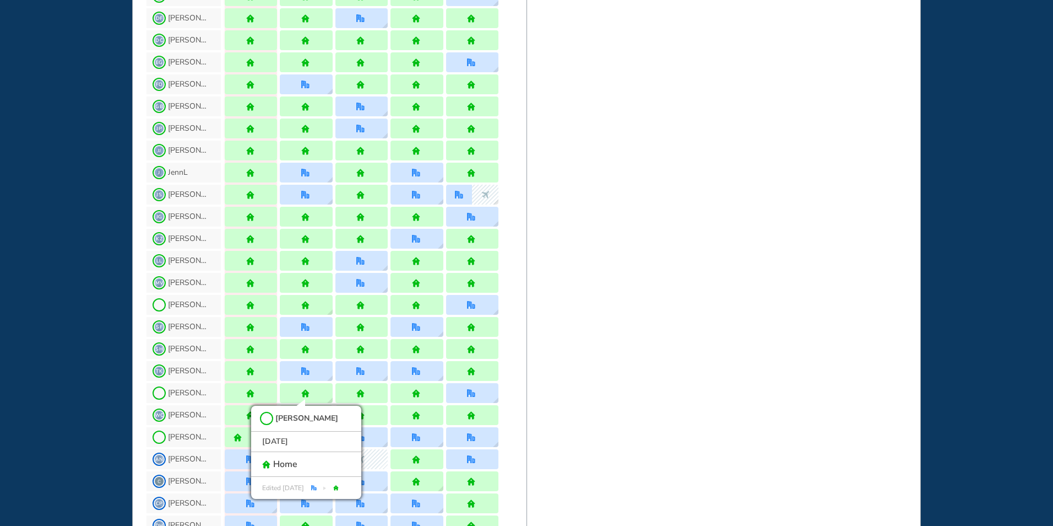
scroll to position [299, 0]
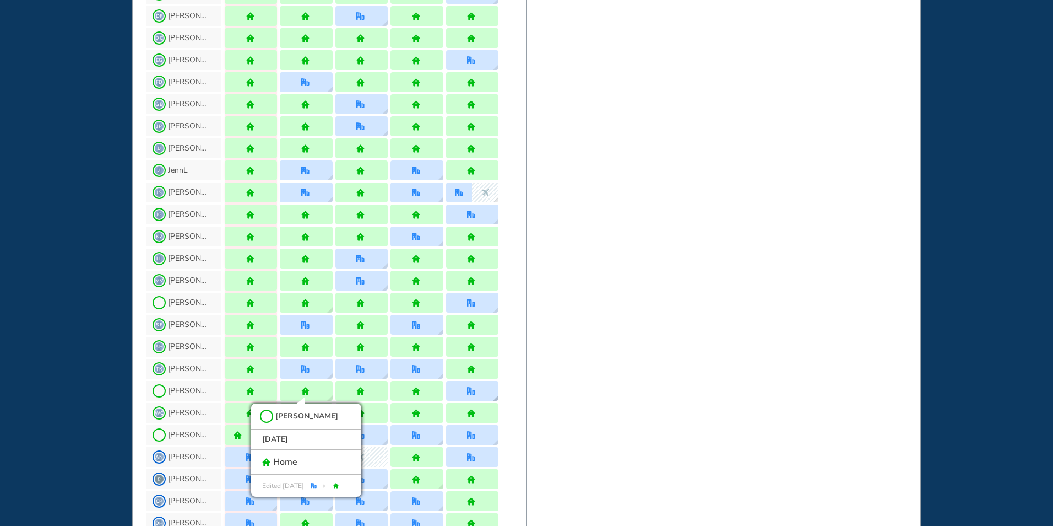
click at [463, 397] on div at bounding box center [472, 391] width 52 height 20
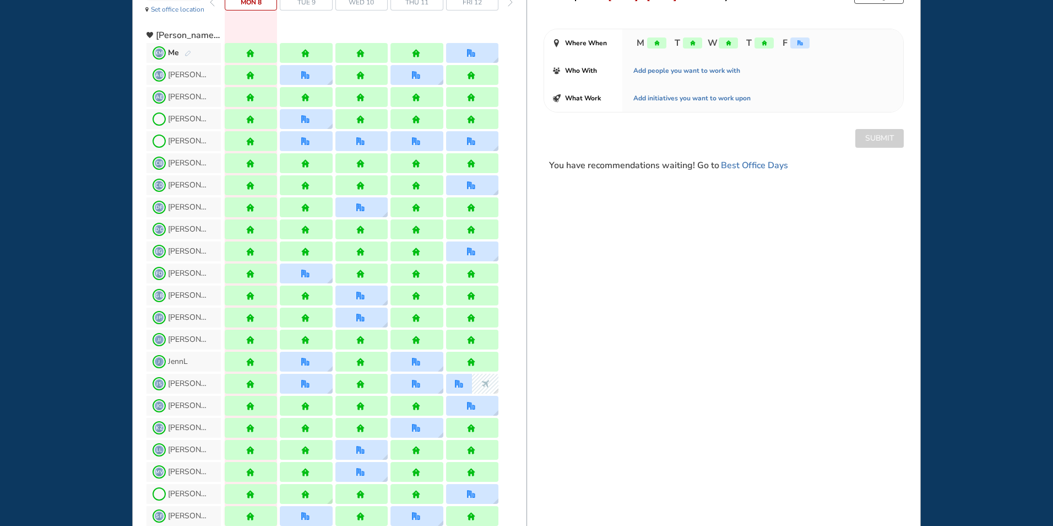
scroll to position [0, 0]
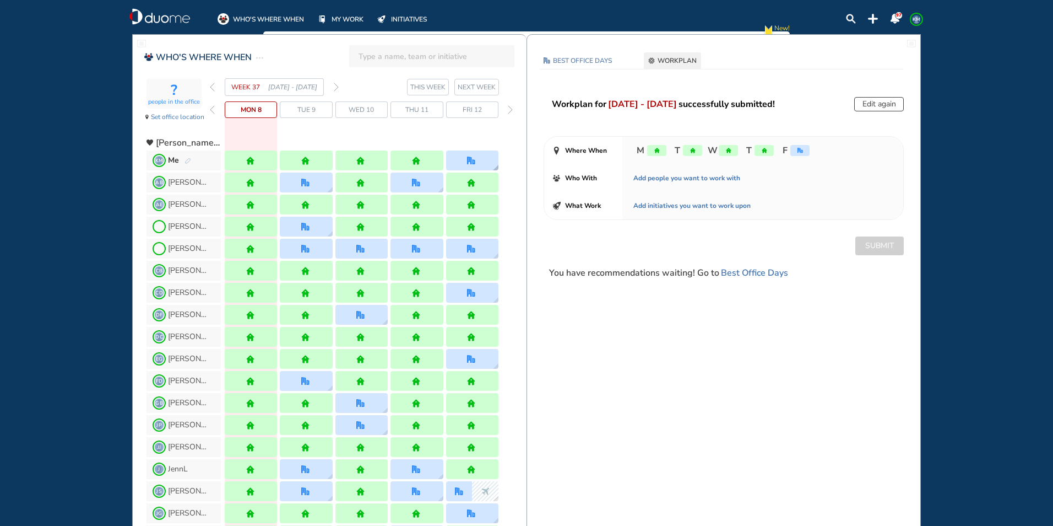
click at [478, 157] on div at bounding box center [472, 160] width 52 height 20
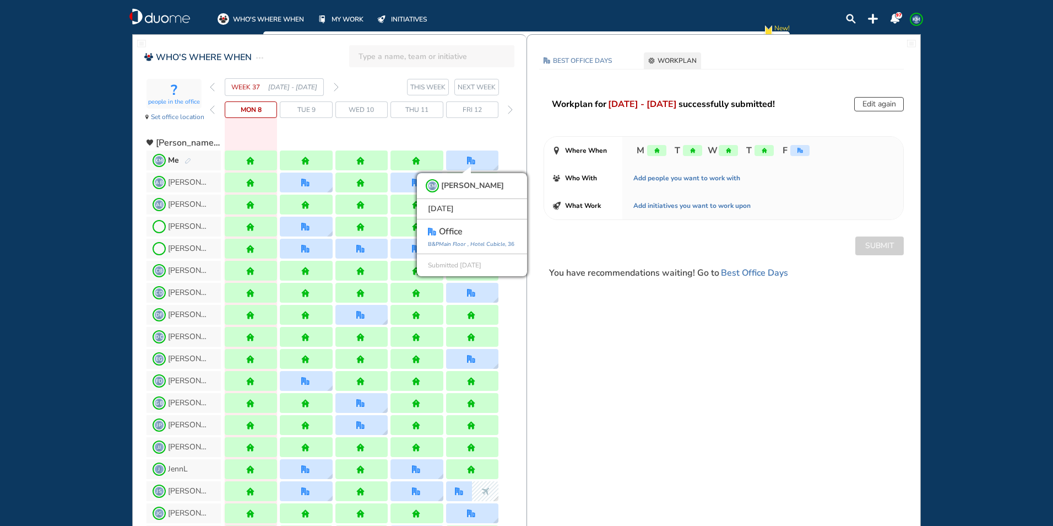
click at [336, 88] on img "forward week" at bounding box center [336, 87] width 5 height 9
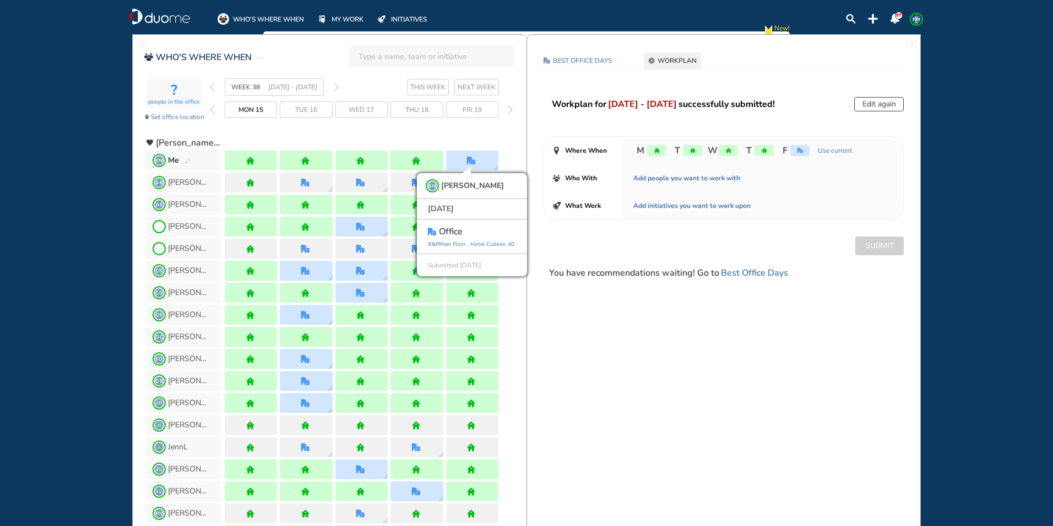
click at [210, 88] on img "back week" at bounding box center [212, 87] width 5 height 9
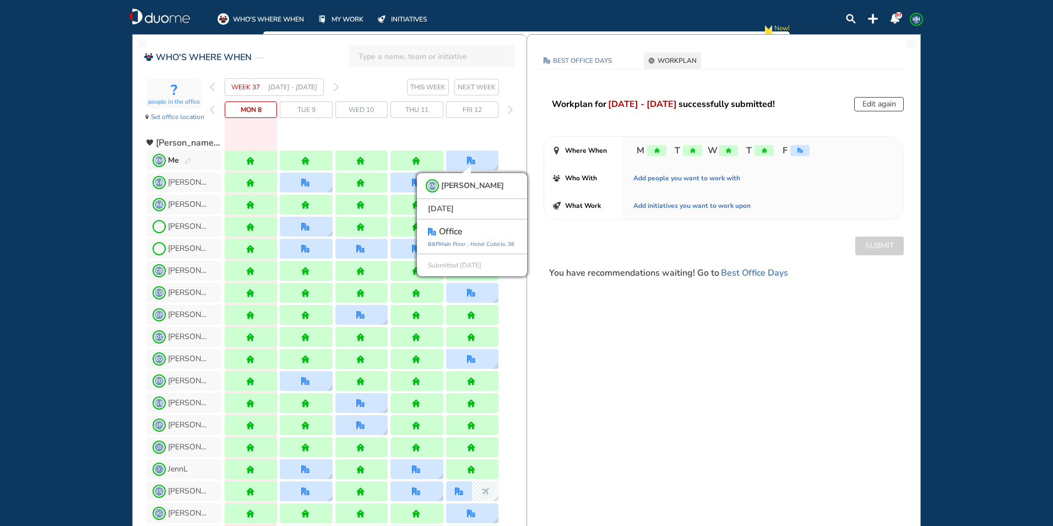
click at [338, 88] on img "forward week" at bounding box center [336, 87] width 5 height 9
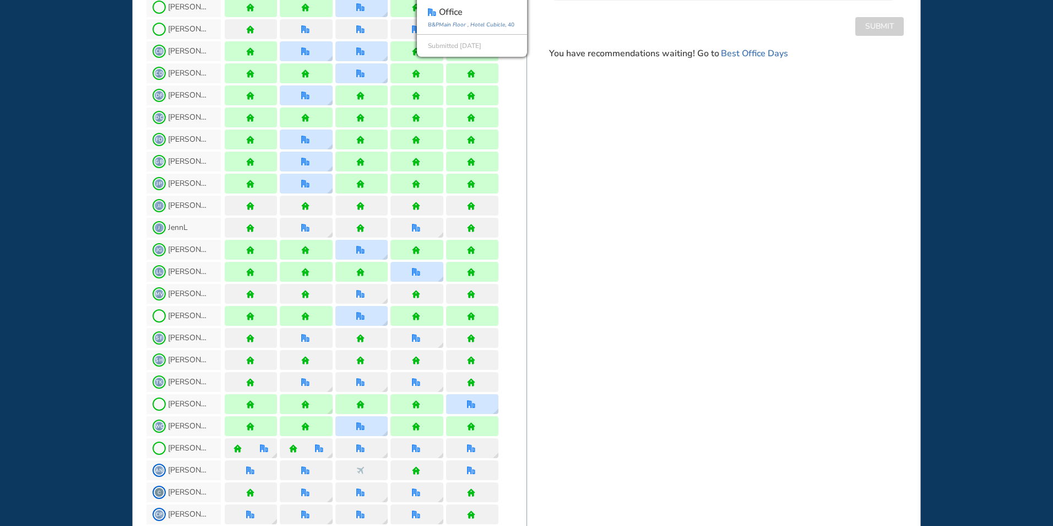
scroll to position [220, 0]
click at [466, 406] on div at bounding box center [472, 403] width 52 height 20
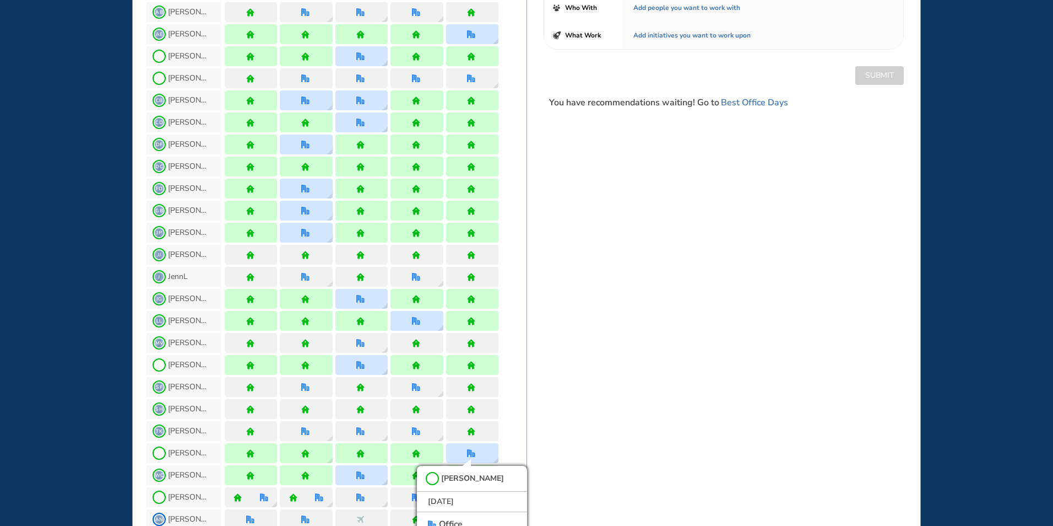
scroll to position [0, 0]
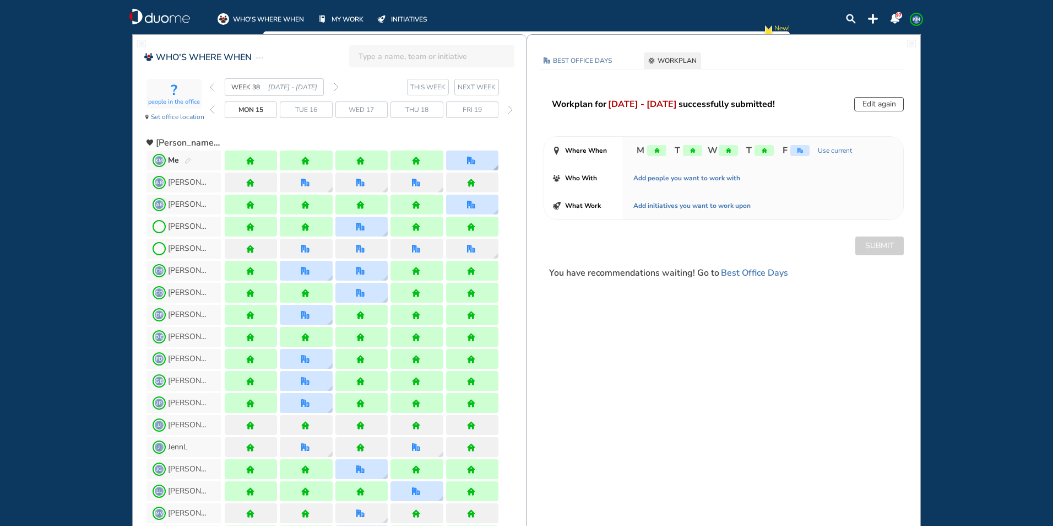
click at [479, 166] on div at bounding box center [472, 160] width 52 height 20
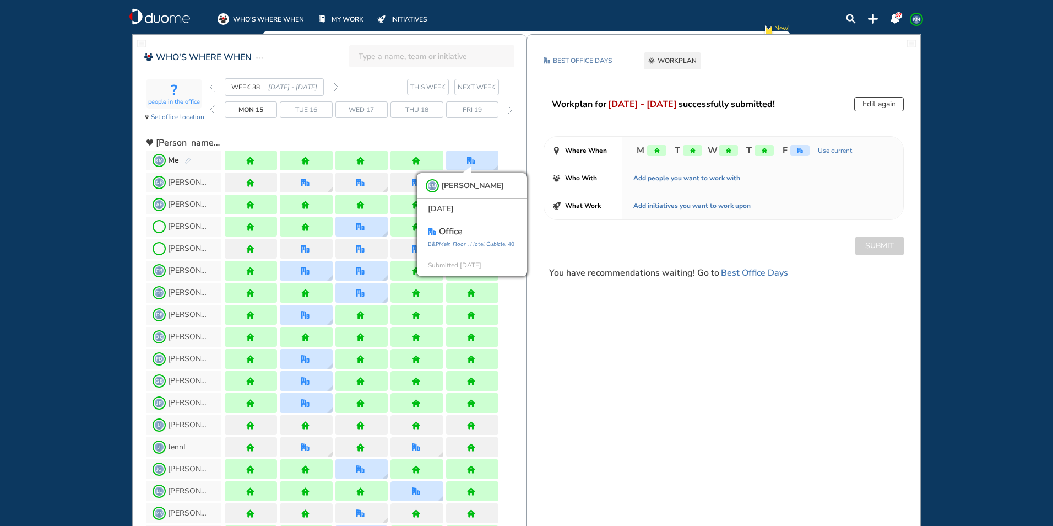
click at [338, 86] on img "forward week" at bounding box center [336, 87] width 5 height 9
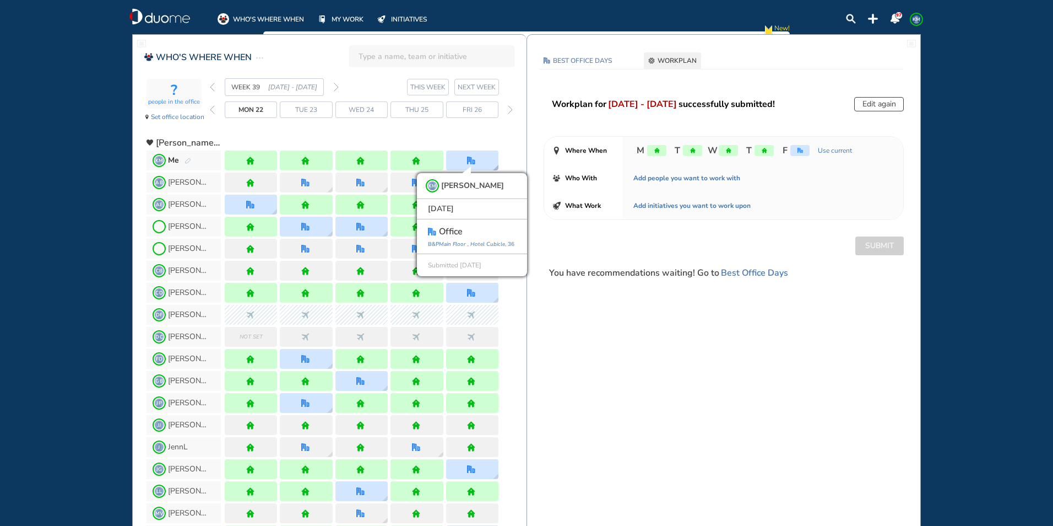
click at [474, 154] on div "KM [PERSON_NAME] [DATE] office [GEOGRAPHIC_DATA] , [GEOGRAPHIC_DATA] , 36 Submi…" at bounding box center [472, 160] width 52 height 20
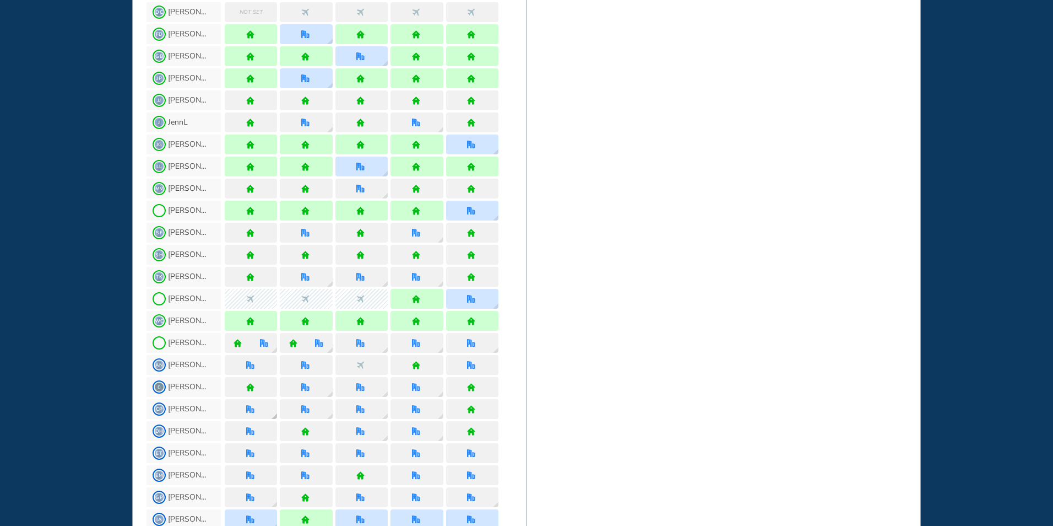
scroll to position [331, 0]
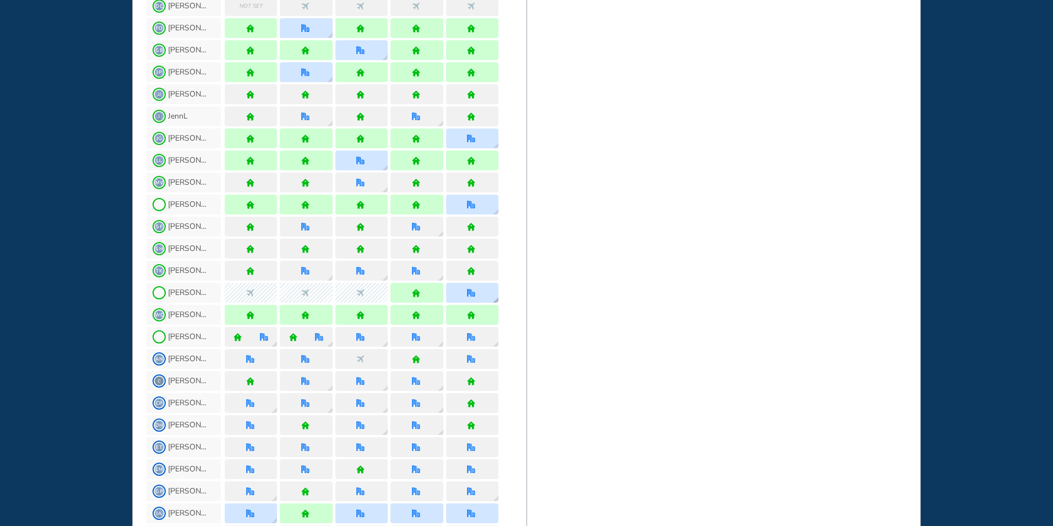
click at [468, 294] on img "office" at bounding box center [471, 293] width 8 height 8
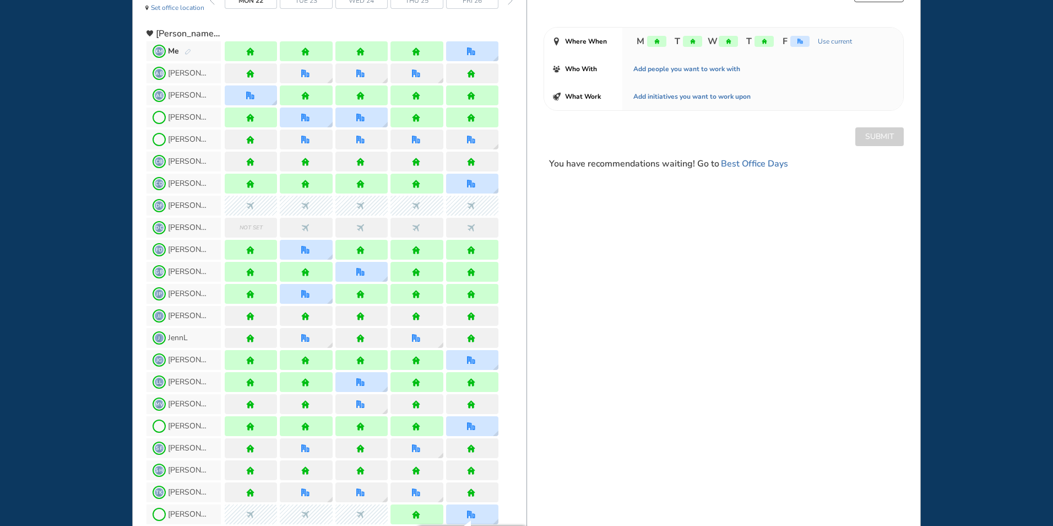
scroll to position [55, 0]
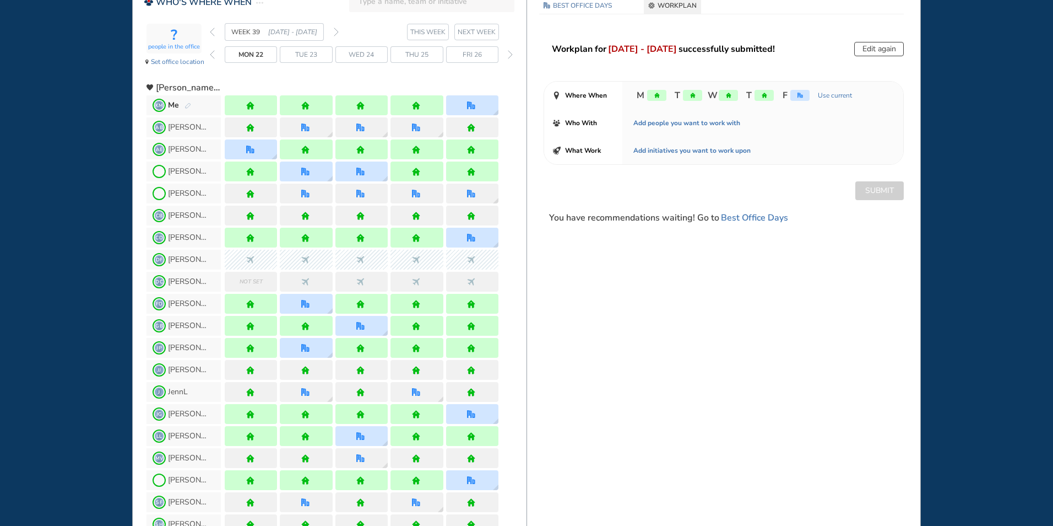
click at [338, 33] on img "forward week" at bounding box center [336, 32] width 5 height 9
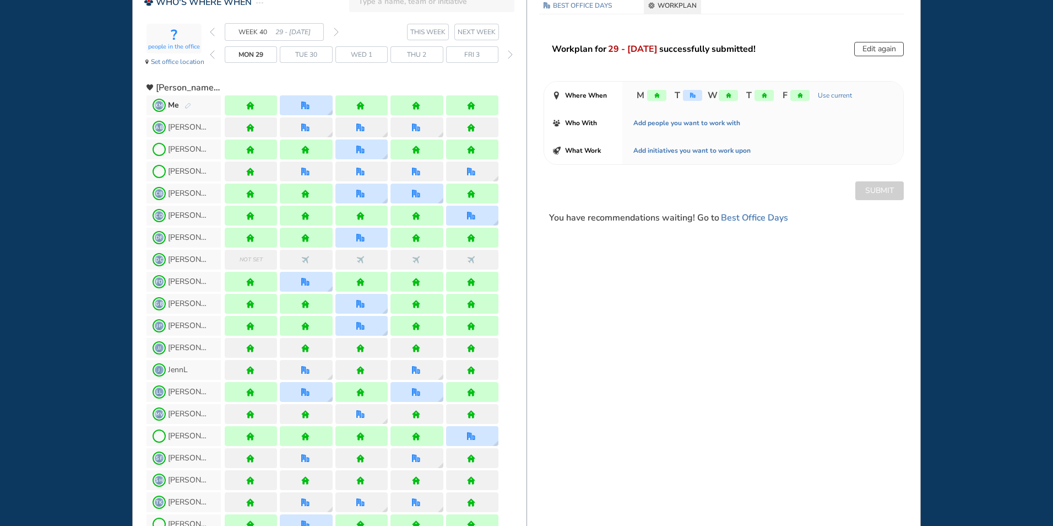
click at [337, 34] on img "forward week" at bounding box center [336, 32] width 5 height 9
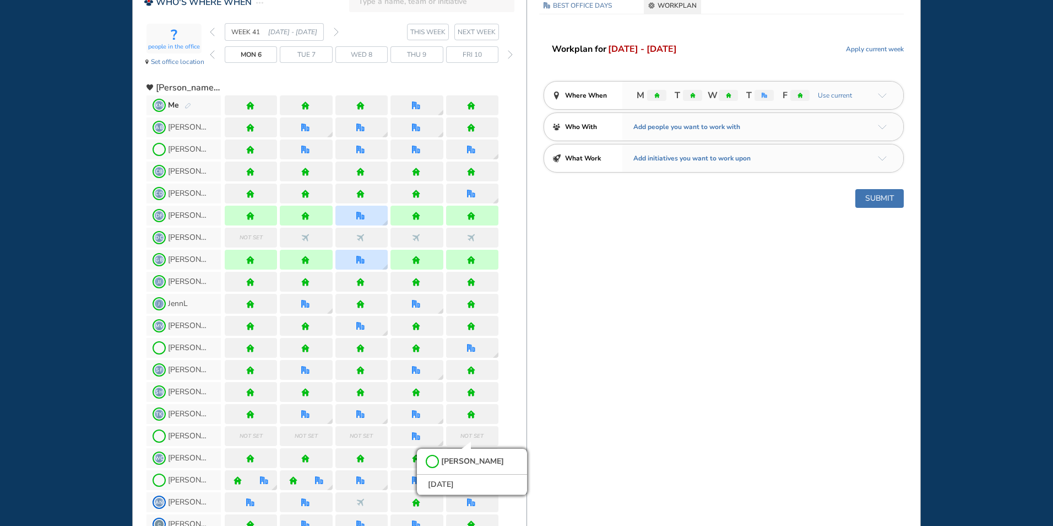
click at [188, 105] on img "pen-edit" at bounding box center [188, 105] width 7 height 7
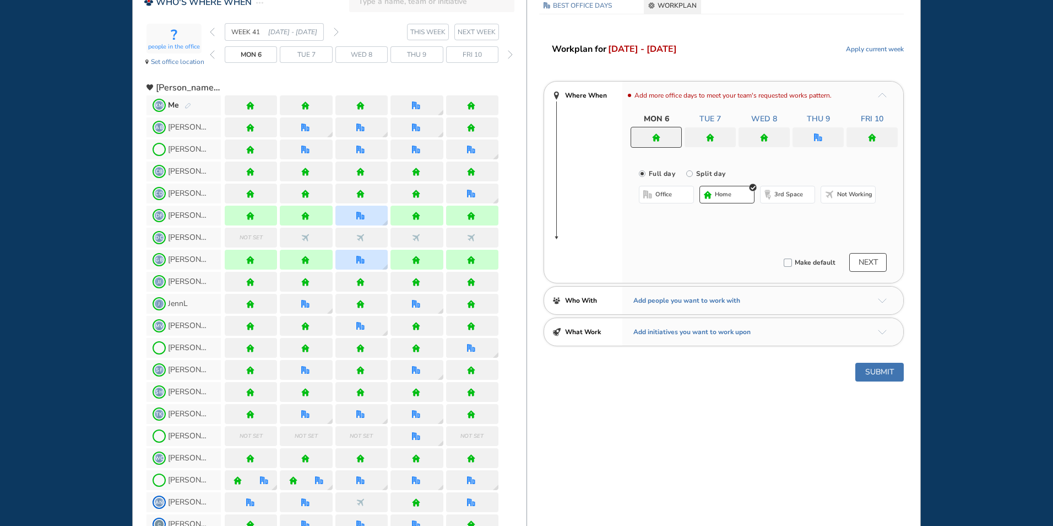
drag, startPoint x: 807, startPoint y: 135, endPoint x: 801, endPoint y: 134, distance: 5.6
click at [807, 134] on div at bounding box center [818, 137] width 51 height 20
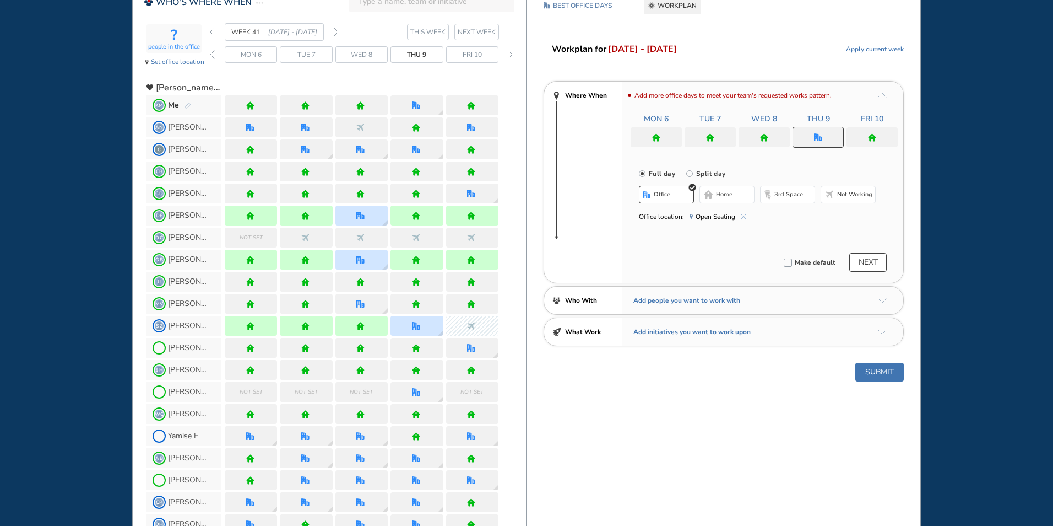
click at [718, 192] on span "home" at bounding box center [724, 194] width 17 height 9
click at [768, 138] on img "home" at bounding box center [764, 137] width 8 height 8
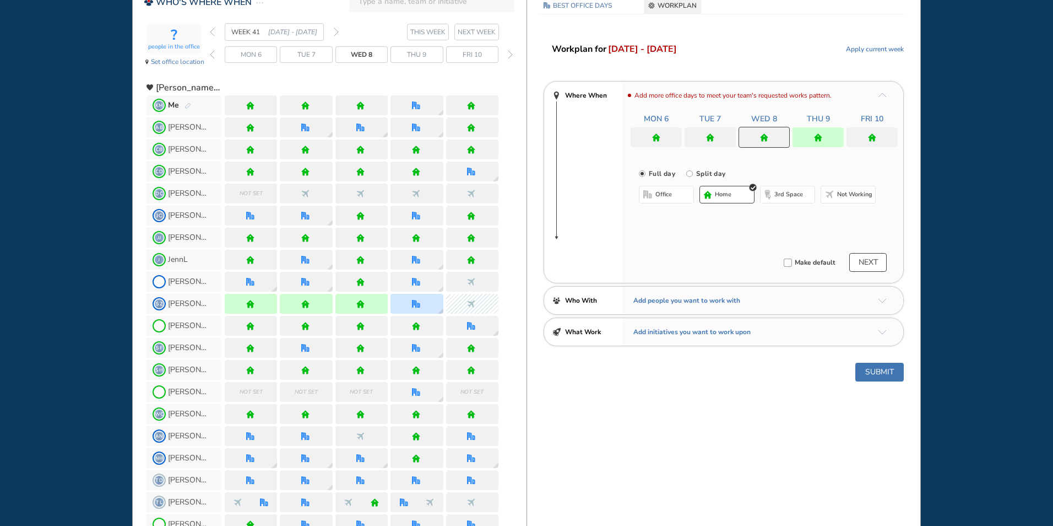
click at [670, 196] on span "office" at bounding box center [664, 194] width 17 height 9
click at [778, 213] on span "Hotel Executive Office #8" at bounding box center [736, 216] width 92 height 11
click at [780, 217] on img "cross-thin-blue" at bounding box center [779, 217] width 6 height 6
click at [670, 213] on button "Select location" at bounding box center [668, 216] width 44 height 11
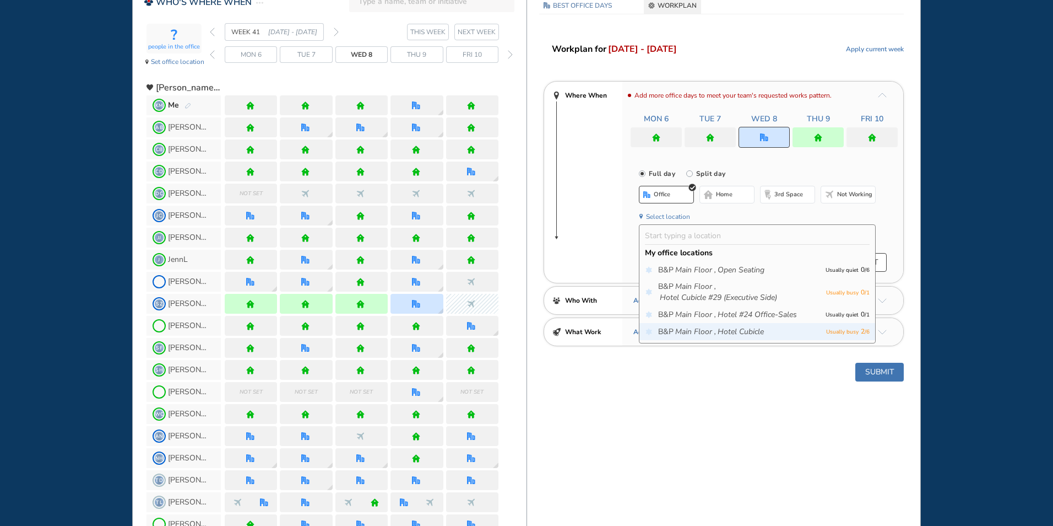
click at [710, 337] on icon "Main Floor ," at bounding box center [695, 331] width 41 height 11
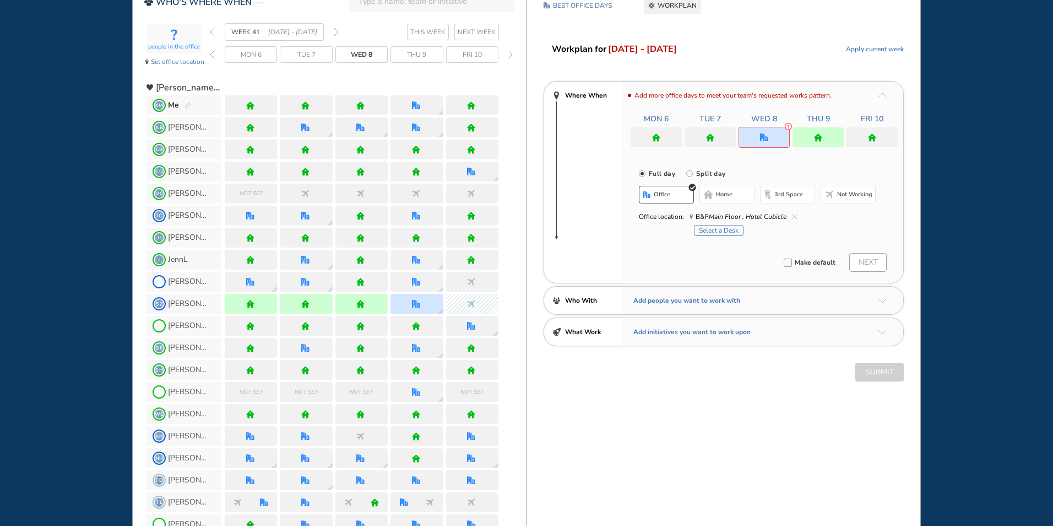
drag, startPoint x: 726, startPoint y: 230, endPoint x: 725, endPoint y: 223, distance: 6.6
click at [727, 228] on button "Select a Desk" at bounding box center [719, 230] width 50 height 11
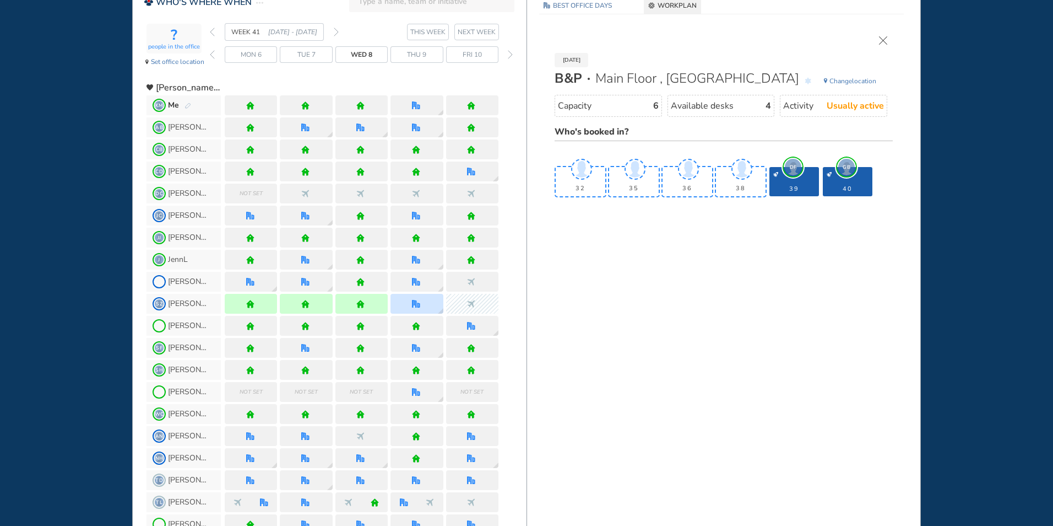
click at [886, 43] on img "cross-thin" at bounding box center [883, 40] width 8 height 8
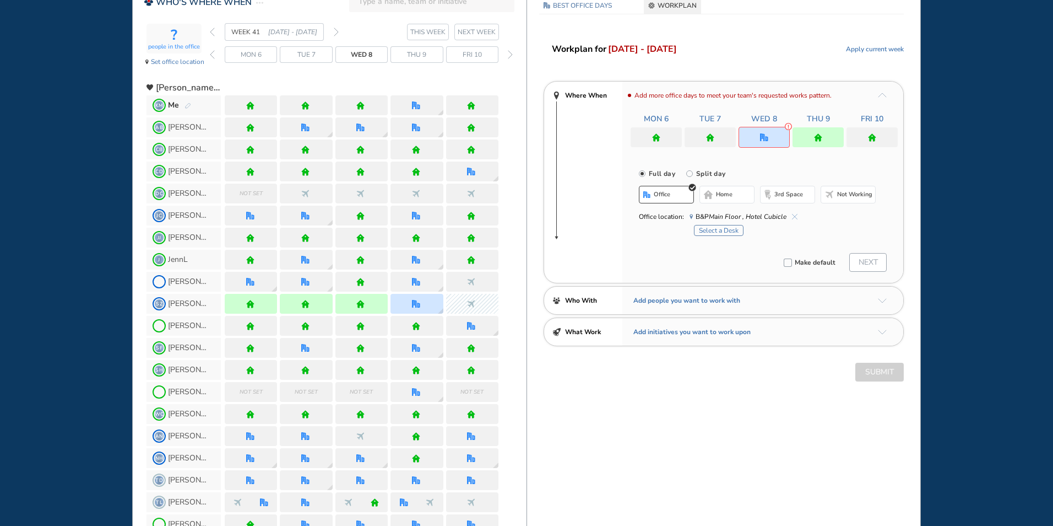
click at [711, 229] on button "Select a Desk" at bounding box center [719, 230] width 50 height 11
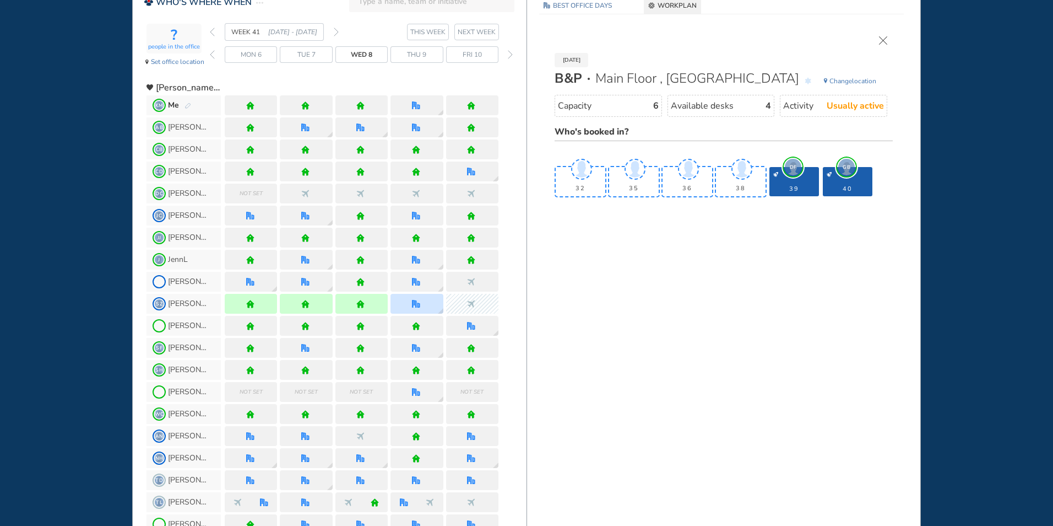
click at [883, 39] on img "cross-thin" at bounding box center [883, 40] width 8 height 8
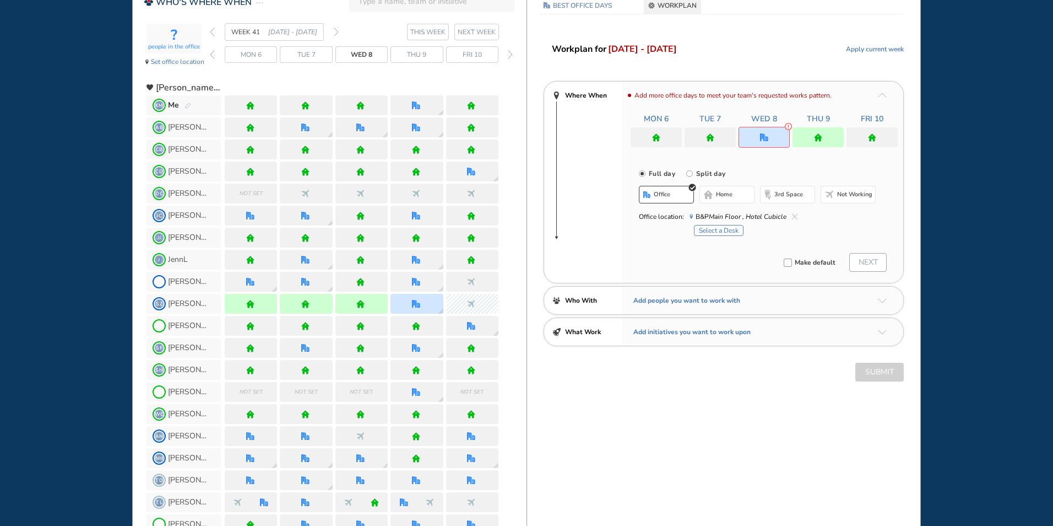
click at [713, 196] on button "home" at bounding box center [727, 195] width 55 height 18
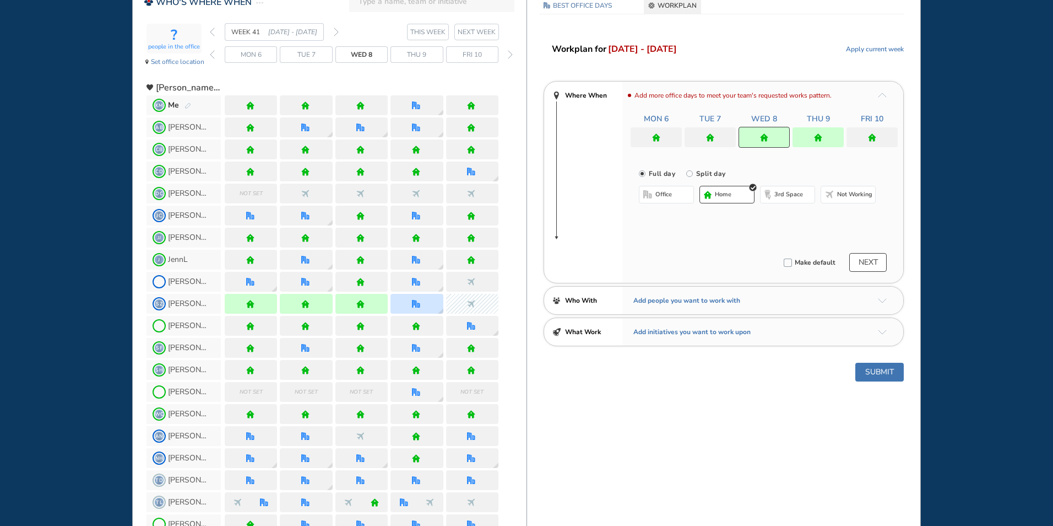
click at [827, 133] on div at bounding box center [818, 137] width 51 height 20
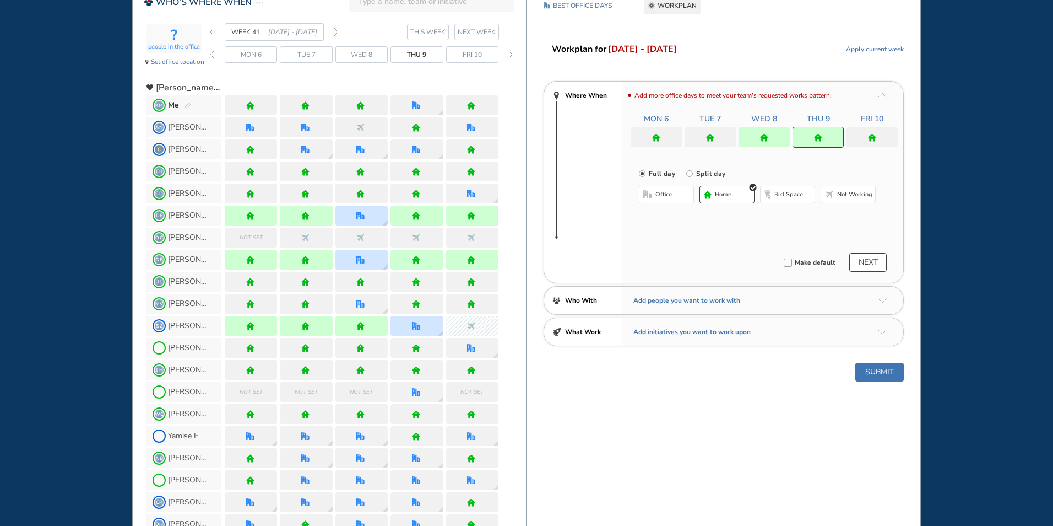
click at [657, 193] on span "office" at bounding box center [664, 194] width 17 height 9
click at [742, 215] on img "cross-thin-blue" at bounding box center [744, 217] width 6 height 6
click at [676, 219] on button "Select location" at bounding box center [668, 216] width 44 height 11
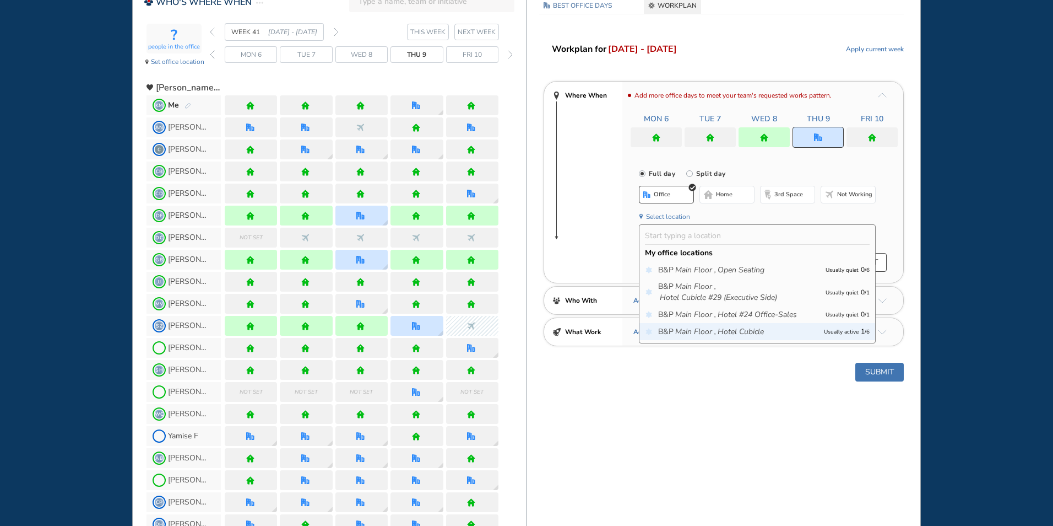
click at [685, 326] on icon "Main Floor ," at bounding box center [695, 331] width 41 height 11
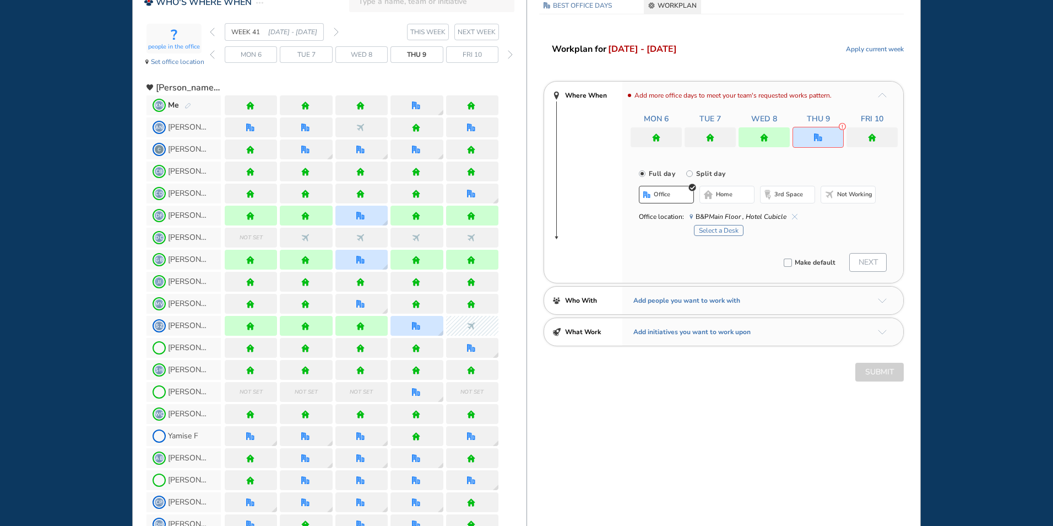
click at [722, 225] on button "Select a Desk" at bounding box center [719, 230] width 50 height 11
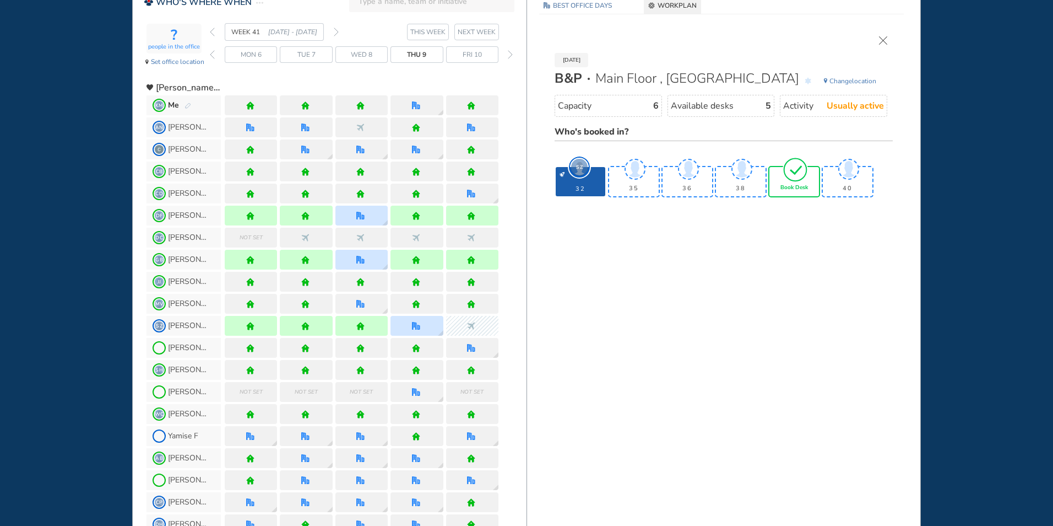
click at [799, 178] on img "tick-rounded-outline" at bounding box center [795, 169] width 25 height 26
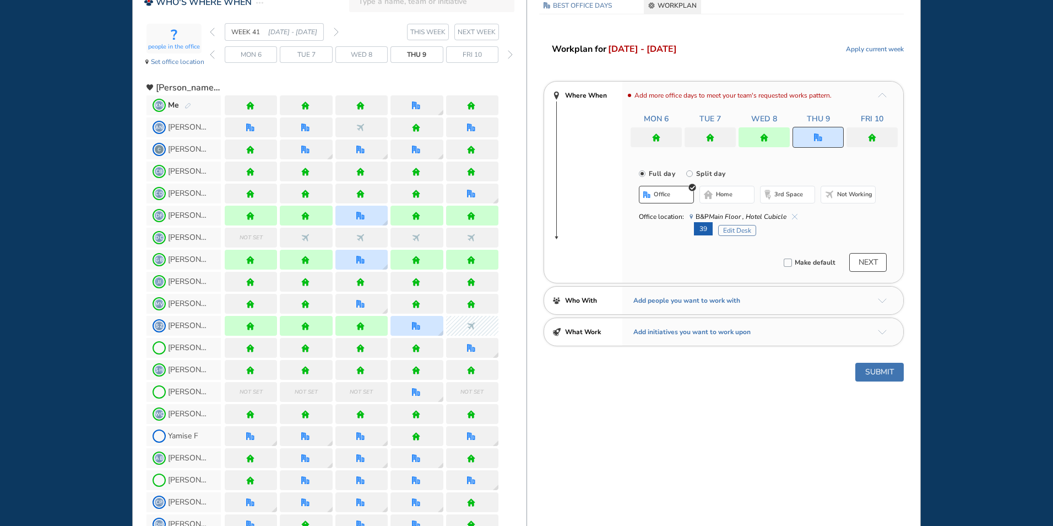
drag, startPoint x: 879, startPoint y: 140, endPoint x: 880, endPoint y: 134, distance: 6.2
click at [880, 137] on div at bounding box center [872, 137] width 51 height 20
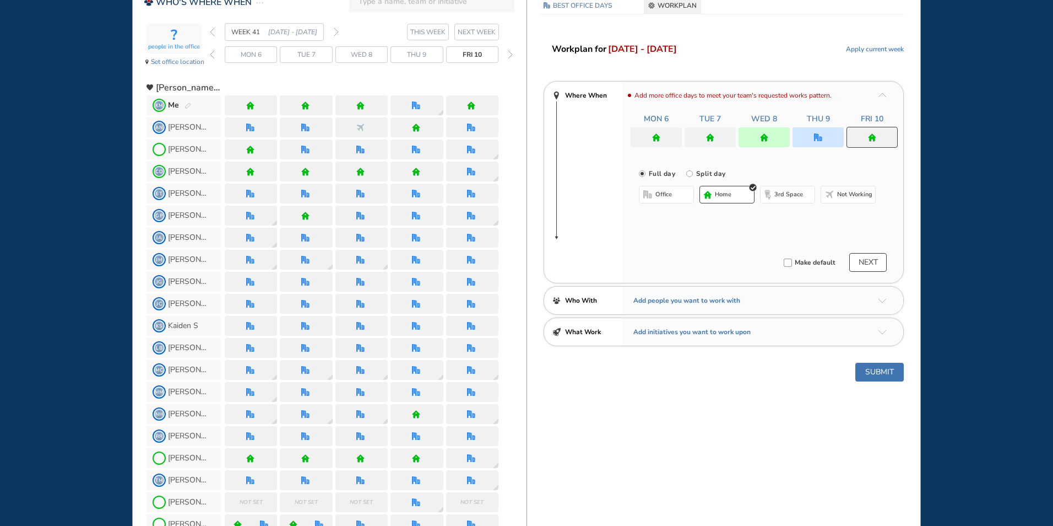
click at [812, 137] on div at bounding box center [818, 137] width 51 height 20
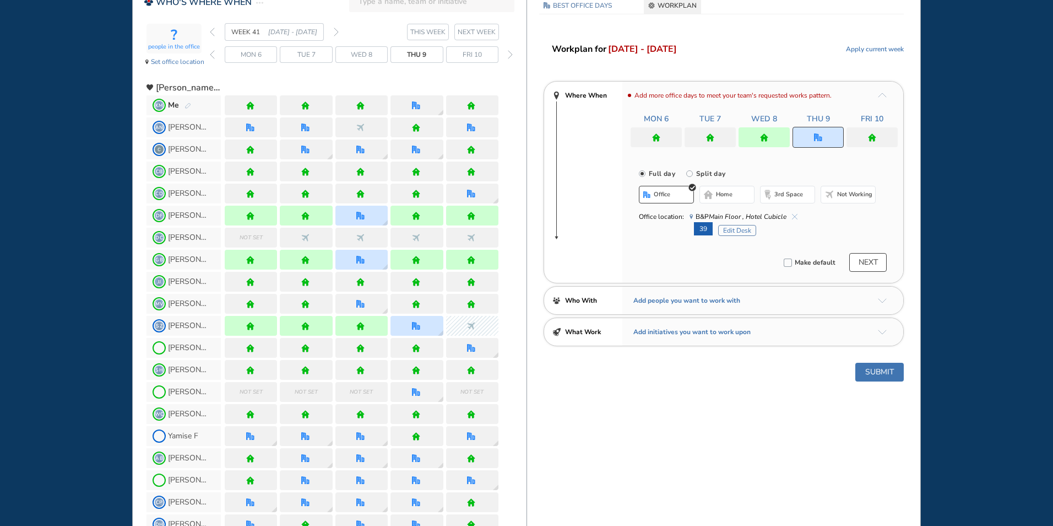
click at [792, 214] on img "cross-thin-blue" at bounding box center [795, 217] width 6 height 6
click at [664, 215] on button "Select location" at bounding box center [668, 216] width 44 height 11
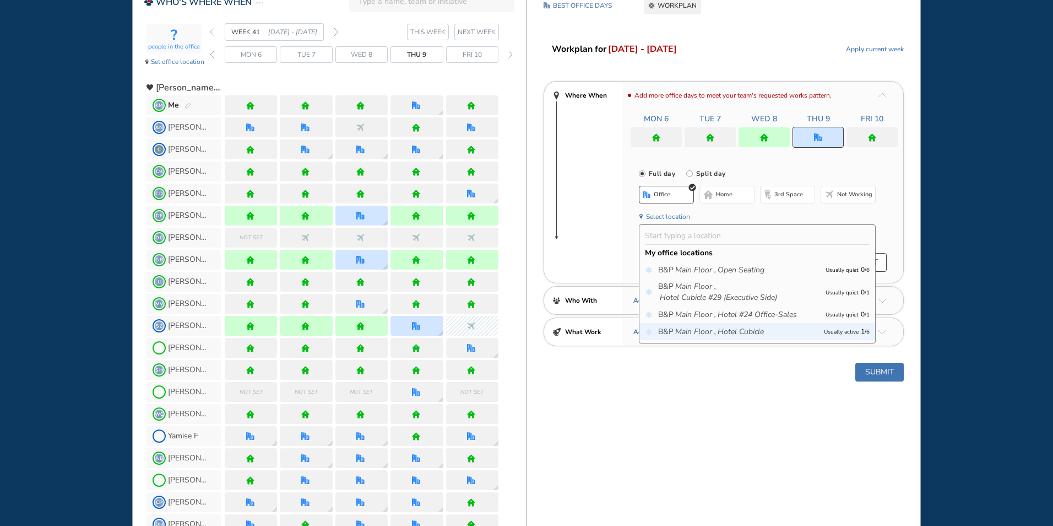
click at [691, 327] on icon "Main Floor ," at bounding box center [695, 331] width 41 height 11
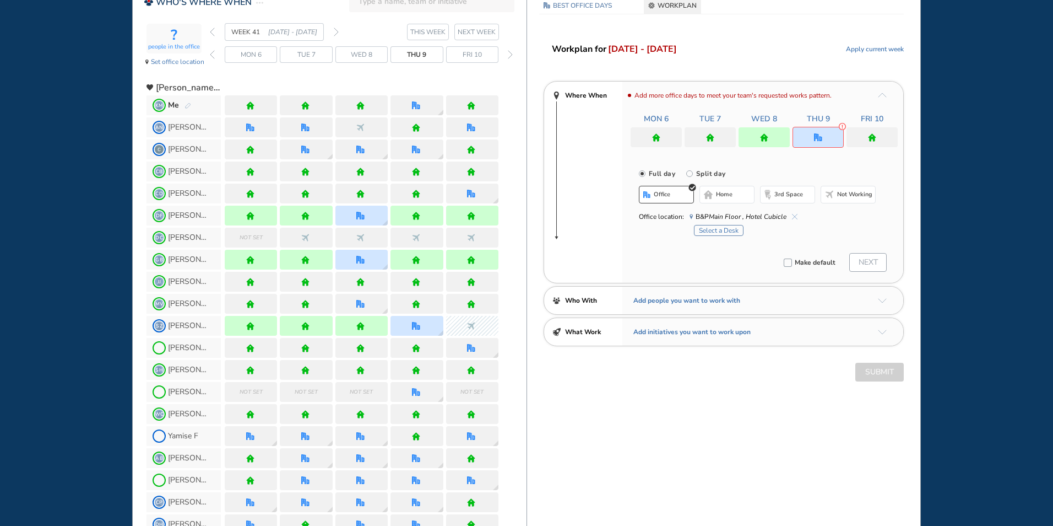
click at [727, 230] on button "Select a Desk" at bounding box center [719, 230] width 50 height 11
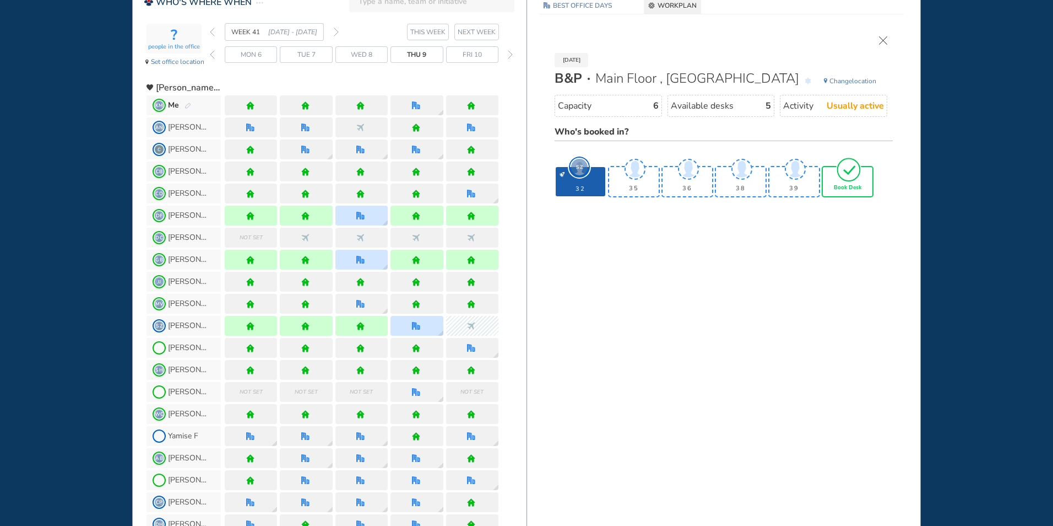
drag, startPoint x: 831, startPoint y: 180, endPoint x: 849, endPoint y: 179, distance: 18.3
click at [849, 179] on img "tick-rounded-outline" at bounding box center [848, 169] width 25 height 26
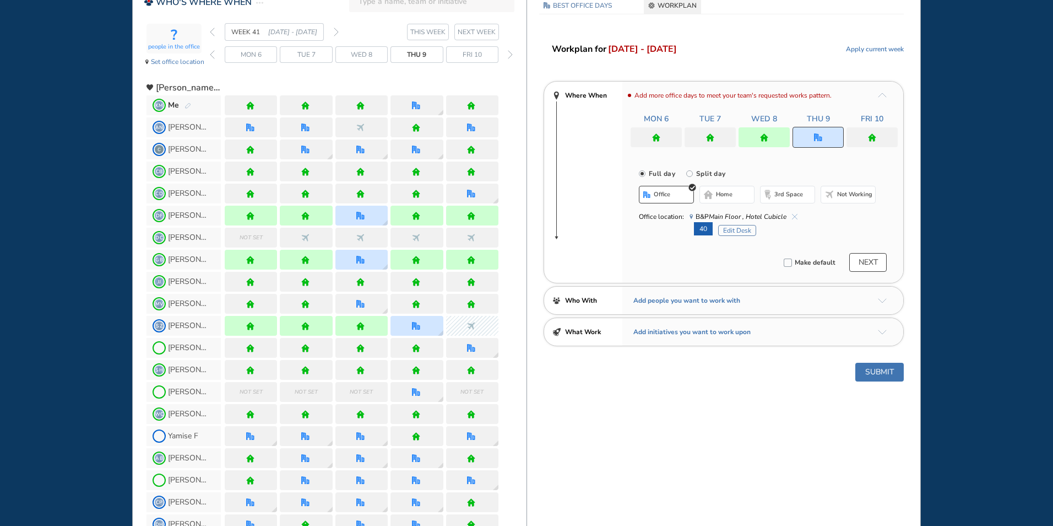
click at [883, 369] on button "Submit" at bounding box center [880, 372] width 48 height 19
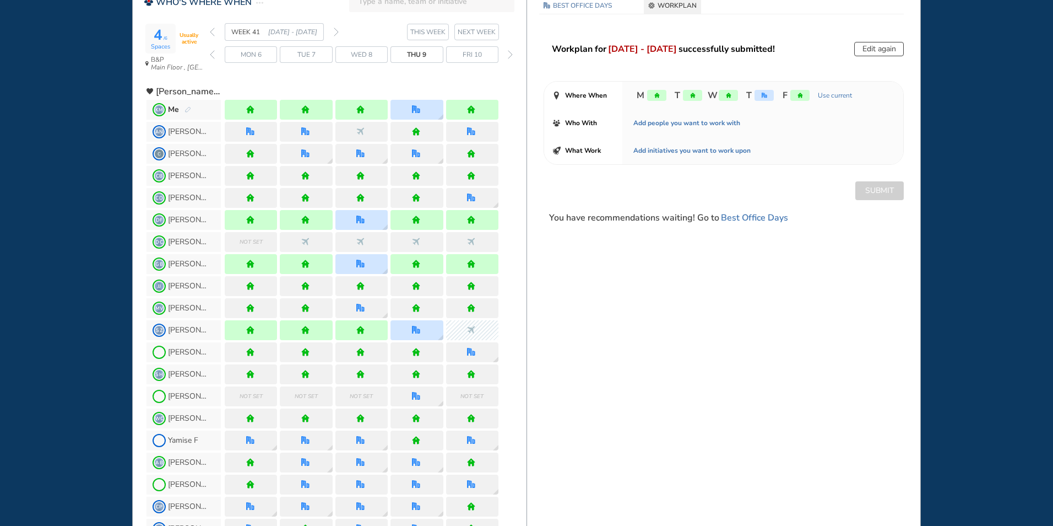
scroll to position [0, 0]
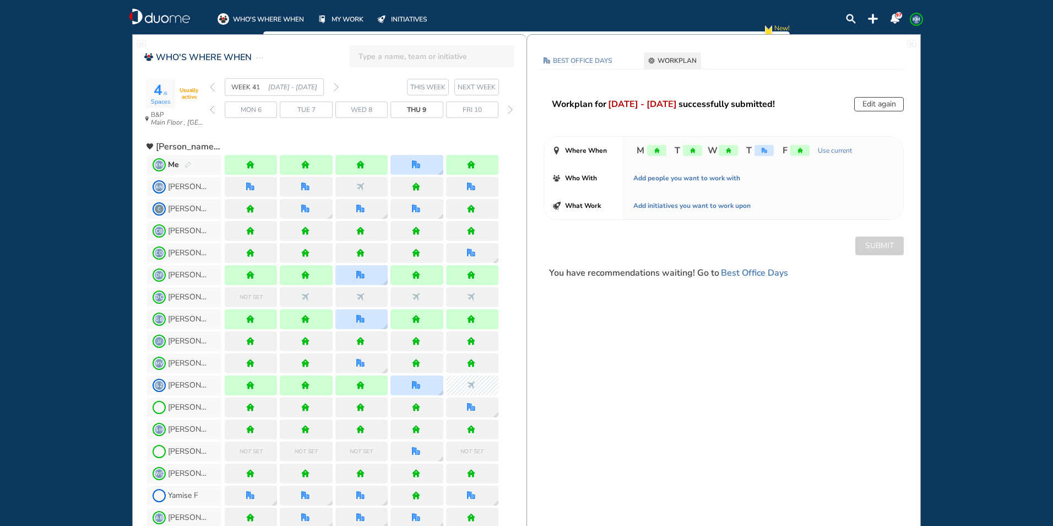
click at [918, 20] on span "KM" at bounding box center [916, 19] width 9 height 9
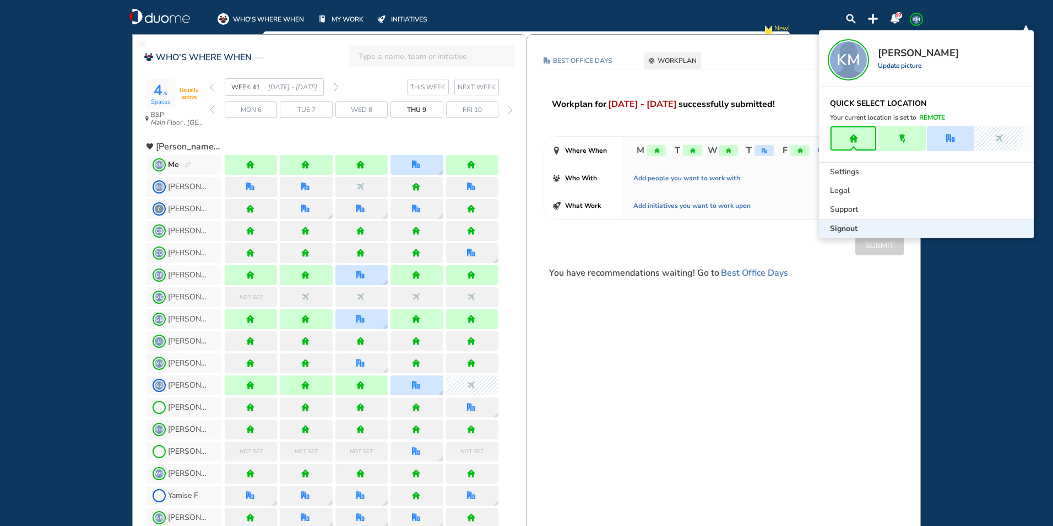
click at [842, 229] on span "Signout" at bounding box center [844, 228] width 28 height 11
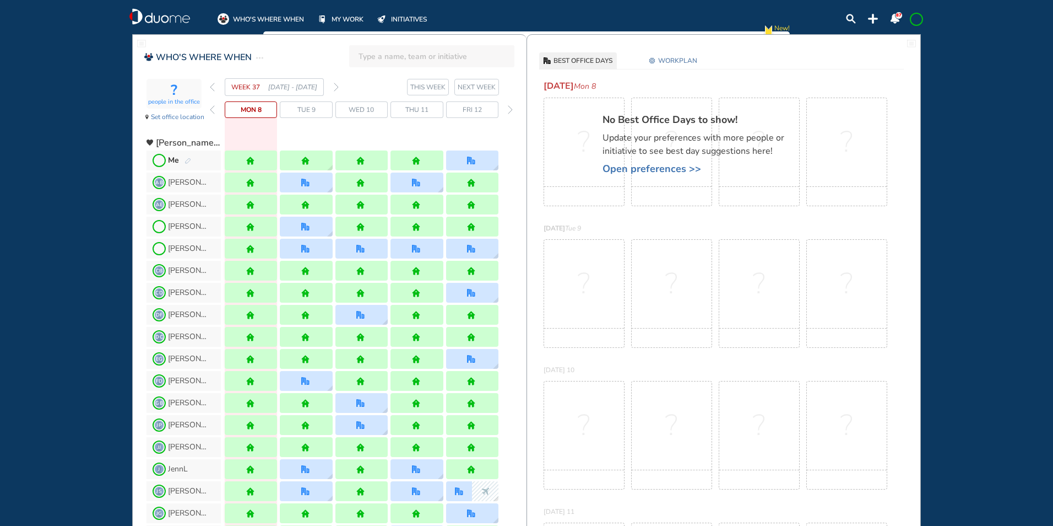
click at [338, 88] on img "forward week" at bounding box center [336, 87] width 5 height 9
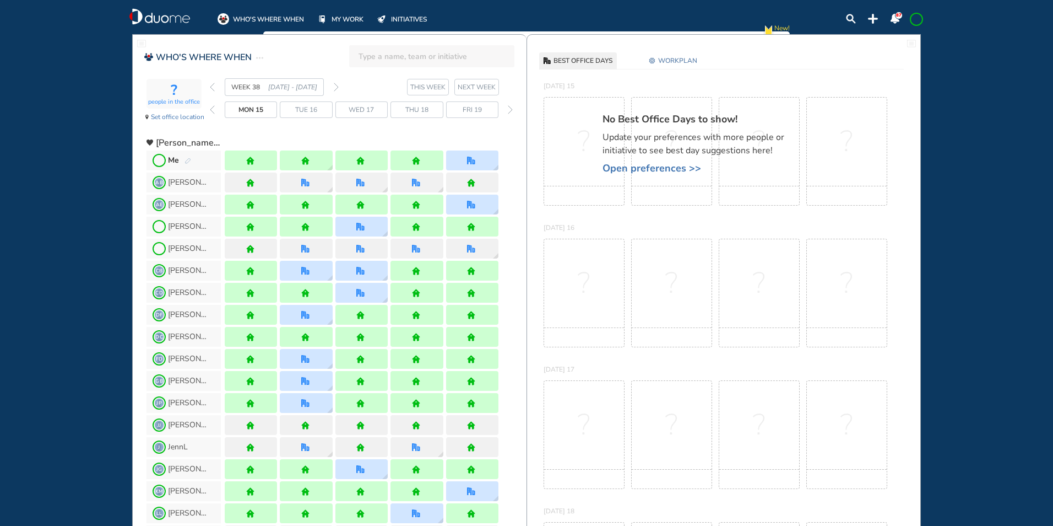
click at [337, 88] on img "forward week" at bounding box center [336, 87] width 5 height 9
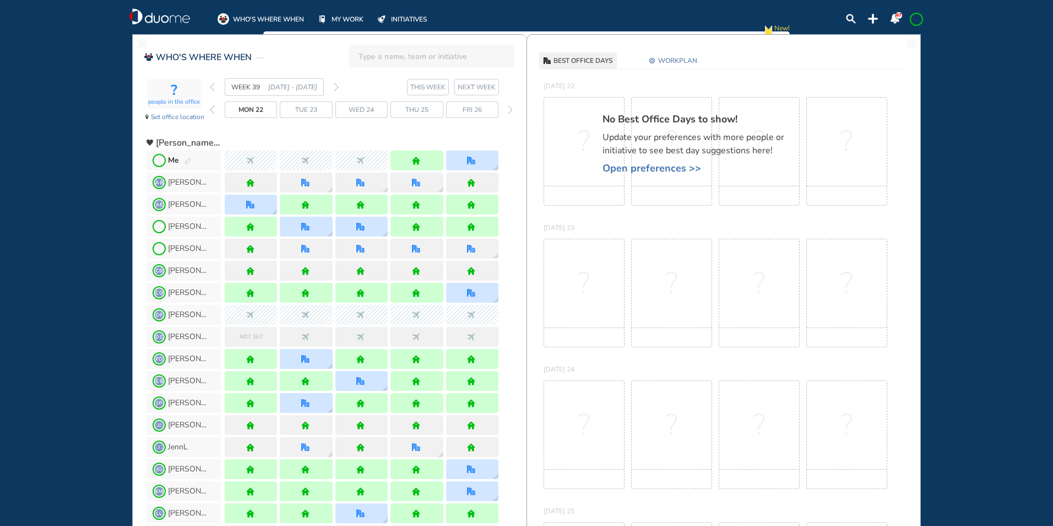
click at [337, 88] on img "forward week" at bounding box center [336, 87] width 5 height 9
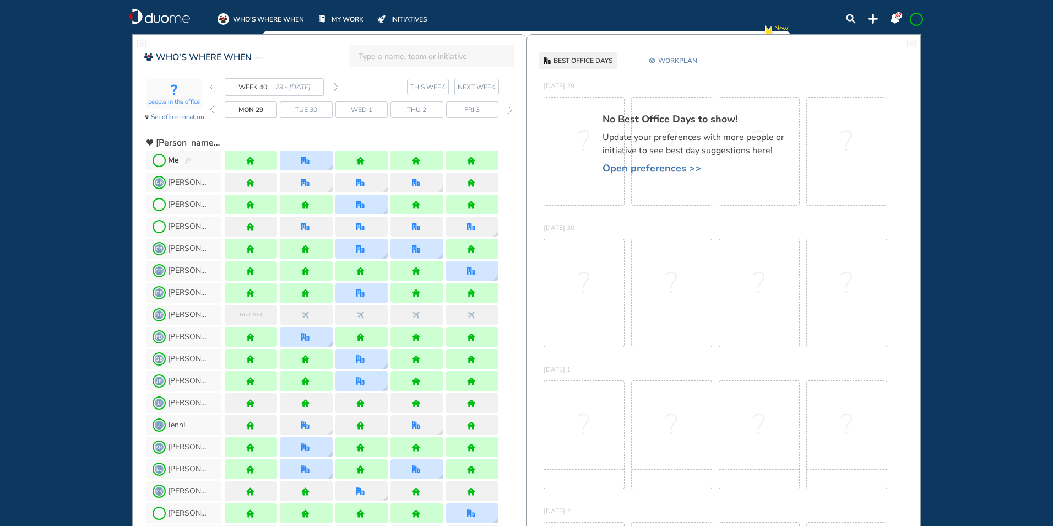
click at [334, 86] on img "forward week" at bounding box center [336, 87] width 5 height 9
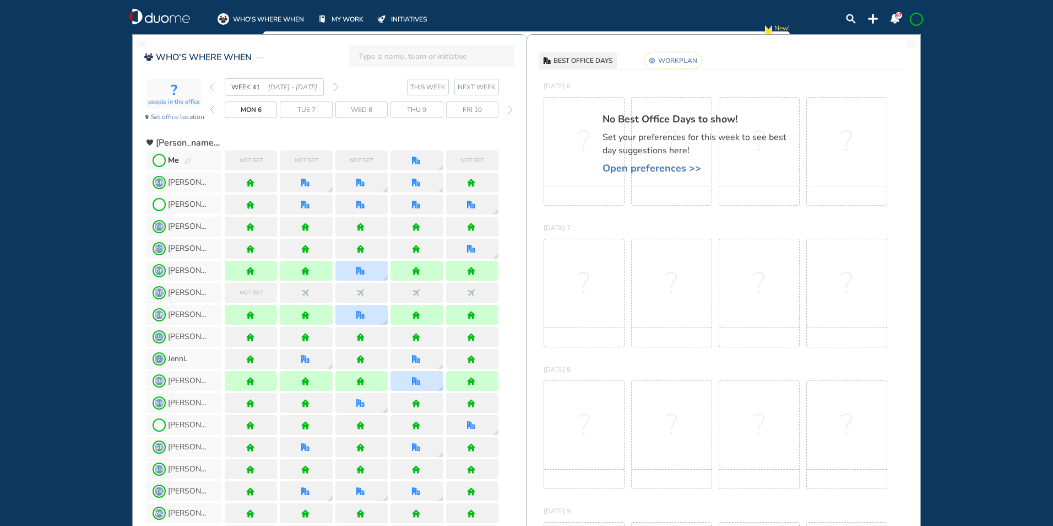
click at [187, 160] on img "pen-edit" at bounding box center [188, 161] width 7 height 7
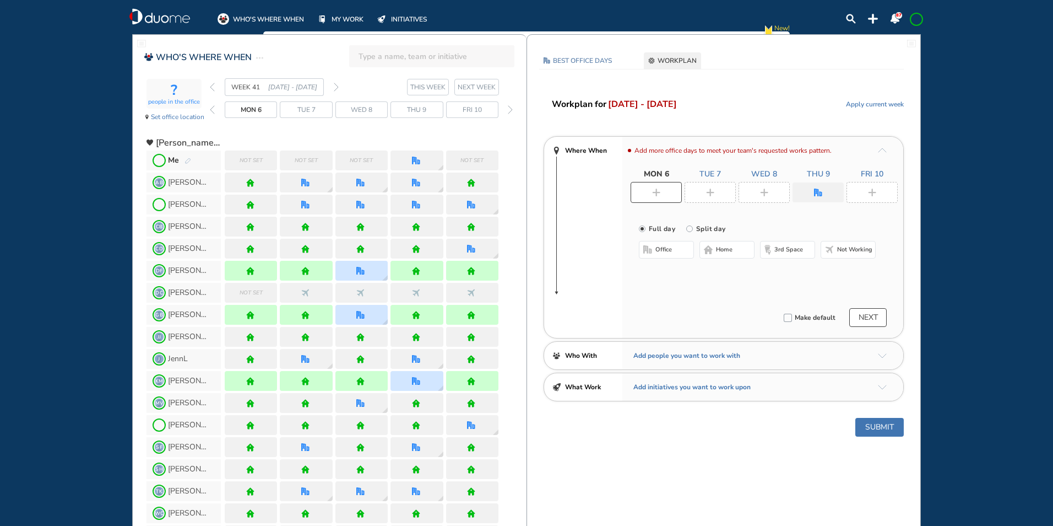
click at [652, 190] on img "plus-rounded-bdbdbd" at bounding box center [656, 192] width 8 height 8
drag, startPoint x: 727, startPoint y: 251, endPoint x: 719, endPoint y: 221, distance: 31.4
click at [727, 251] on span "home" at bounding box center [724, 249] width 17 height 9
click at [716, 190] on div at bounding box center [710, 192] width 51 height 21
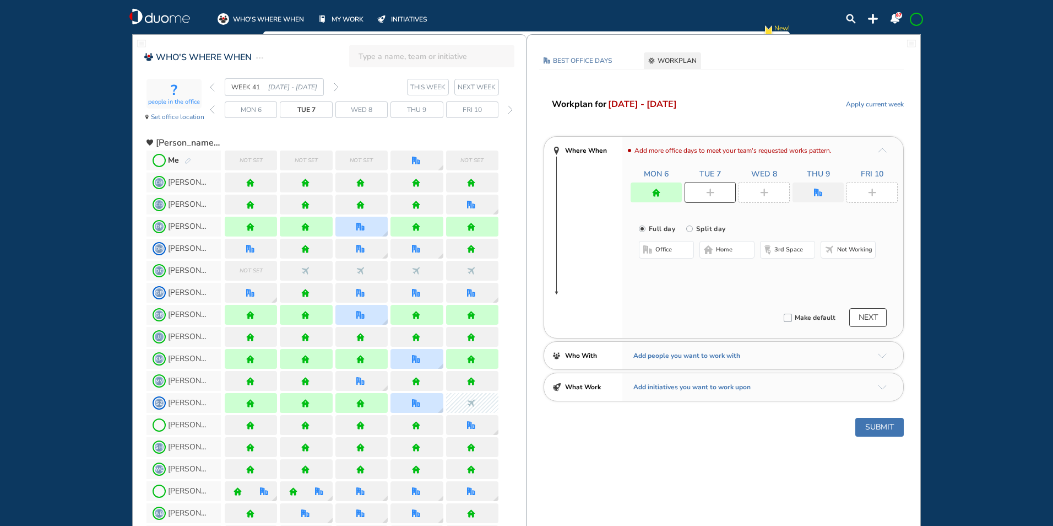
click at [713, 244] on button "home" at bounding box center [727, 250] width 55 height 18
drag, startPoint x: 776, startPoint y: 195, endPoint x: 724, endPoint y: 257, distance: 80.6
click at [776, 196] on div at bounding box center [764, 192] width 51 height 21
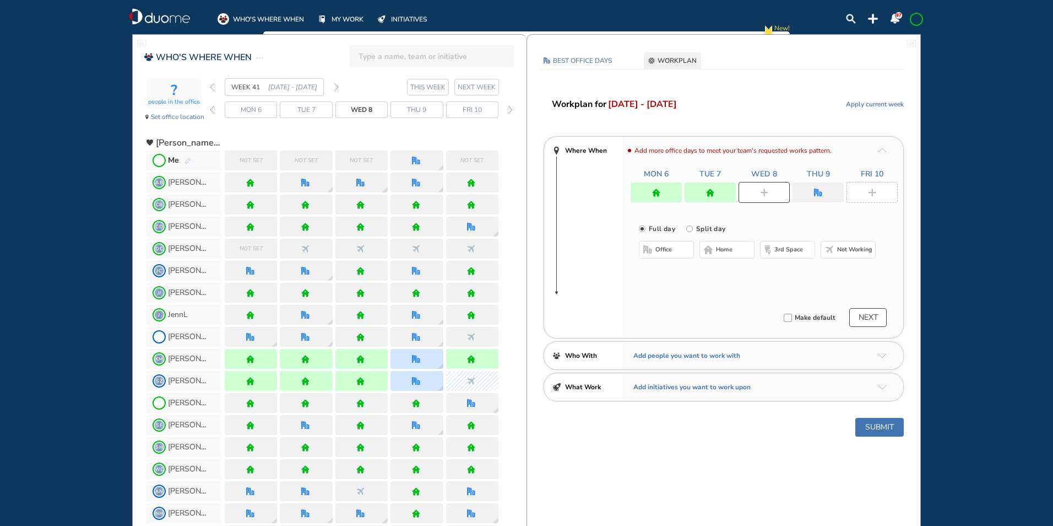
drag, startPoint x: 722, startPoint y: 246, endPoint x: 818, endPoint y: 205, distance: 104.4
click at [723, 248] on span "home" at bounding box center [724, 249] width 17 height 9
click at [824, 193] on div at bounding box center [818, 192] width 51 height 20
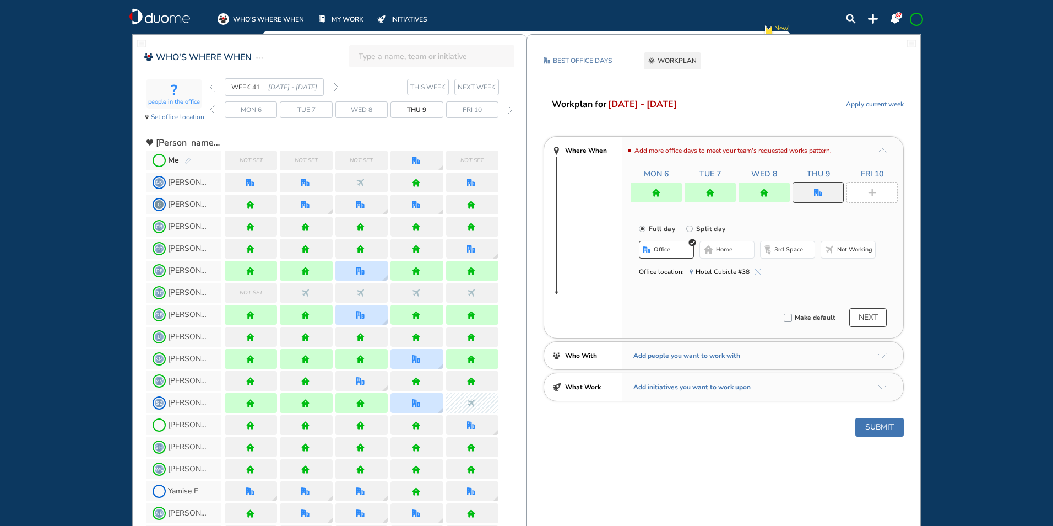
click at [666, 247] on span "office" at bounding box center [662, 249] width 17 height 9
click at [759, 272] on img "cross-thin-blue" at bounding box center [758, 272] width 6 height 6
click at [660, 275] on button "Select location" at bounding box center [668, 271] width 44 height 11
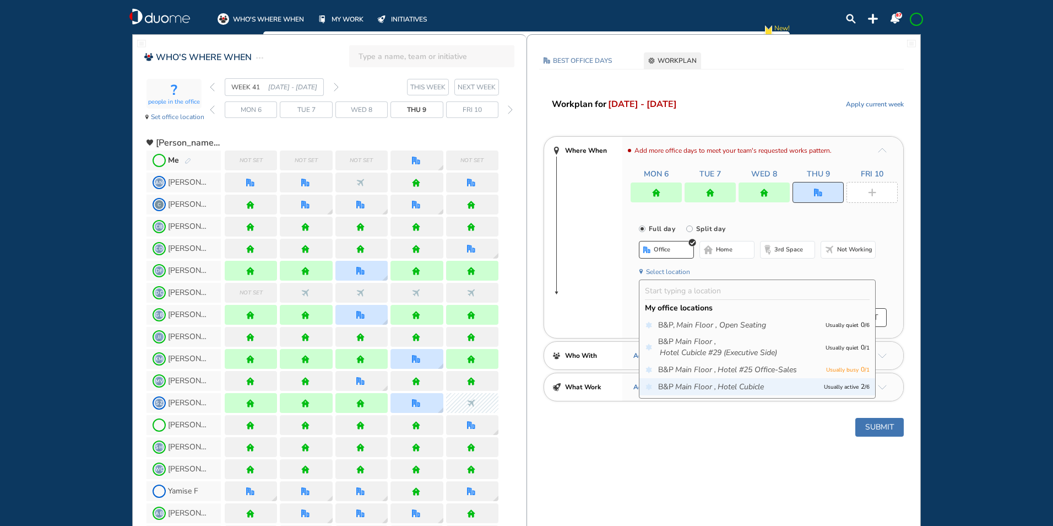
drag, startPoint x: 690, startPoint y: 383, endPoint x: 708, endPoint y: 335, distance: 51.8
click at [690, 381] on icon "Main Floor ," at bounding box center [695, 386] width 41 height 11
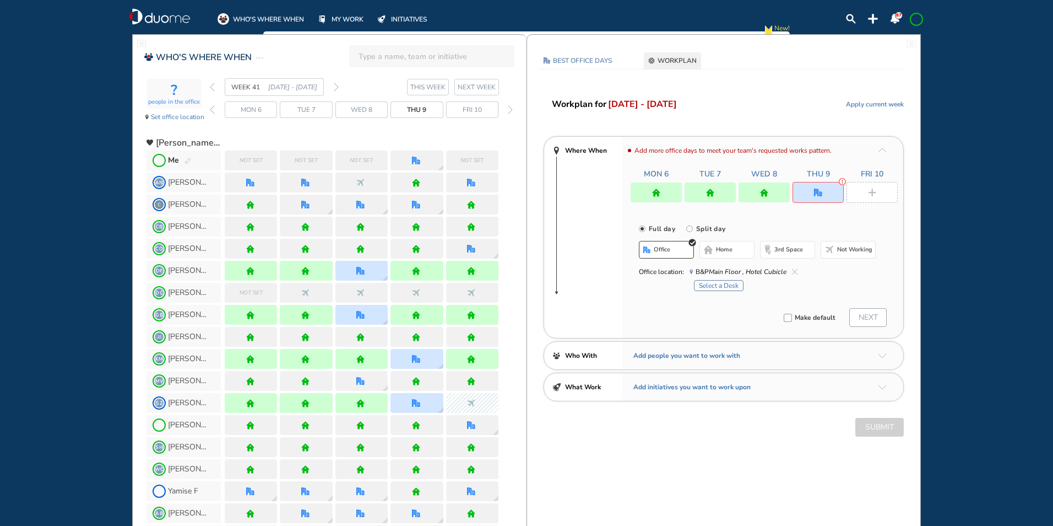
click at [721, 284] on button "Select a Desk" at bounding box center [719, 285] width 50 height 11
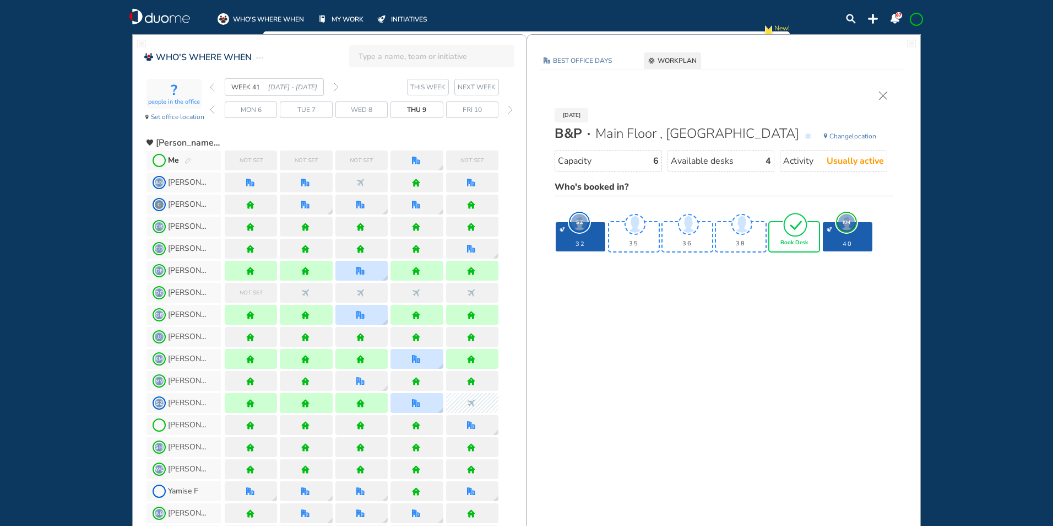
click at [787, 235] on img "tick-rounded-outline" at bounding box center [795, 225] width 25 height 26
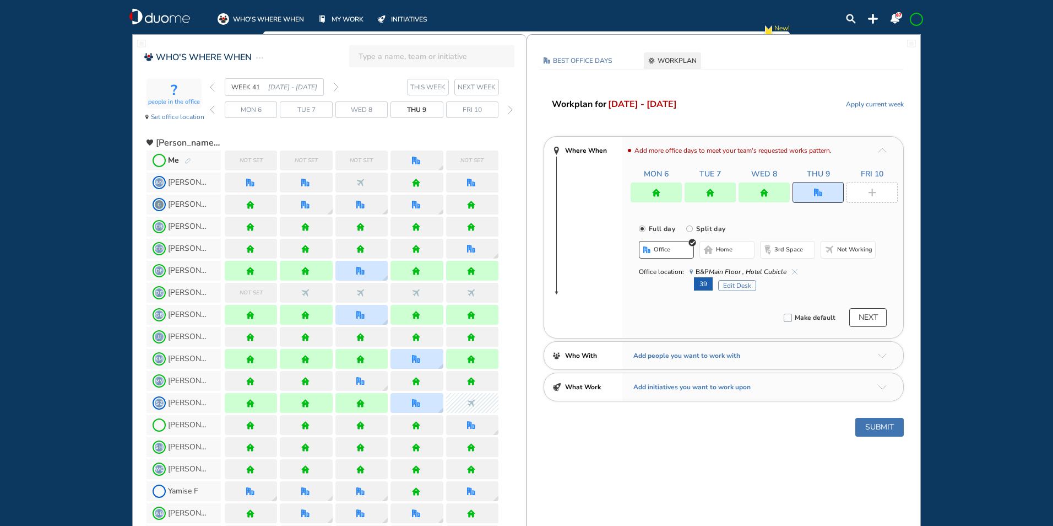
click at [874, 187] on div at bounding box center [872, 192] width 51 height 21
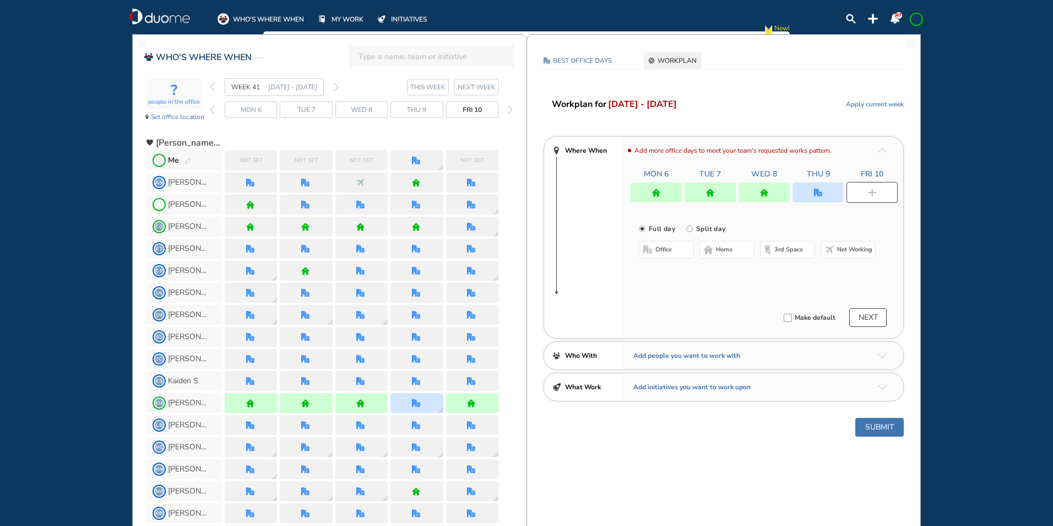
click at [717, 246] on button "home" at bounding box center [727, 250] width 55 height 18
click at [886, 421] on button "Submit" at bounding box center [880, 427] width 48 height 19
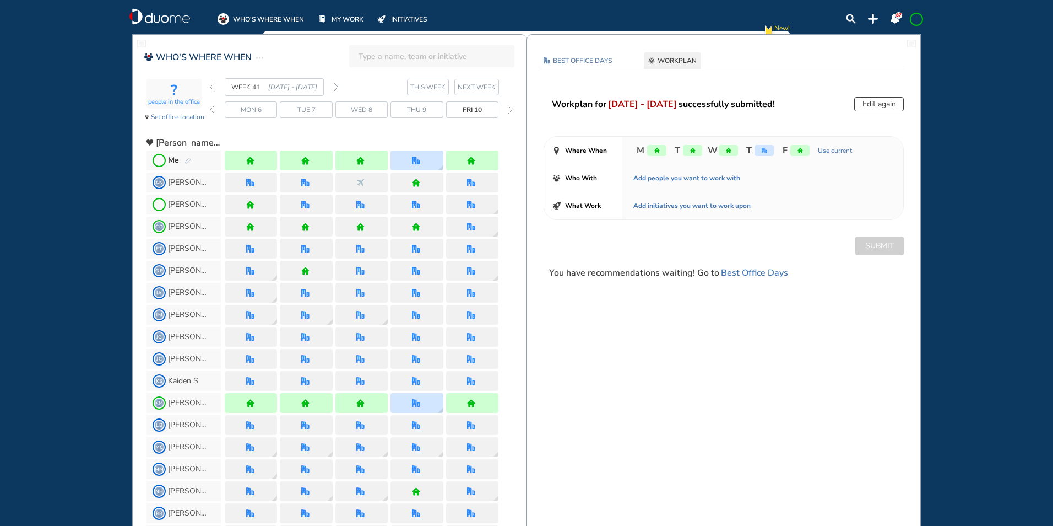
click at [920, 17] on span at bounding box center [916, 19] width 9 height 9
